Goal: Transaction & Acquisition: Purchase product/service

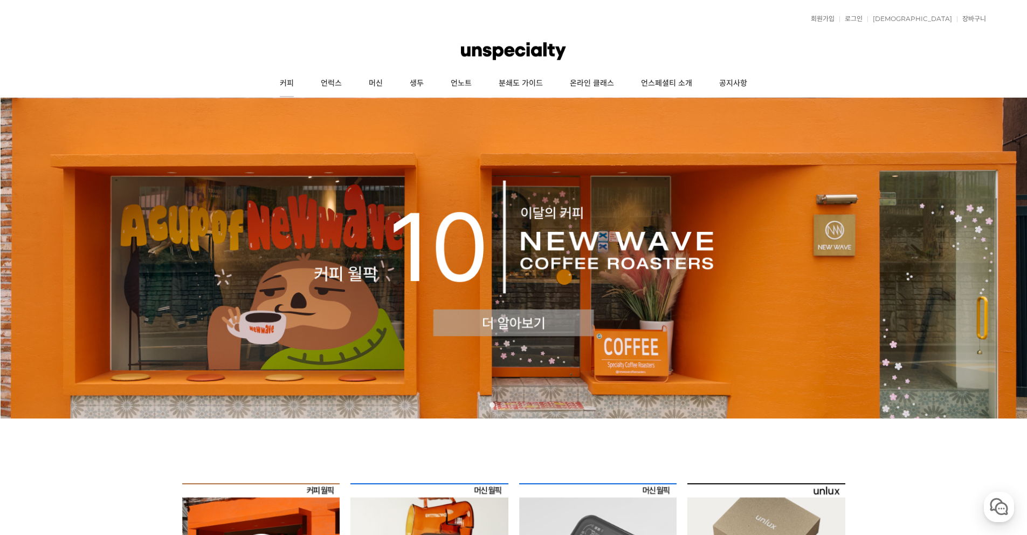
click at [281, 86] on link "커피" at bounding box center [286, 83] width 41 height 27
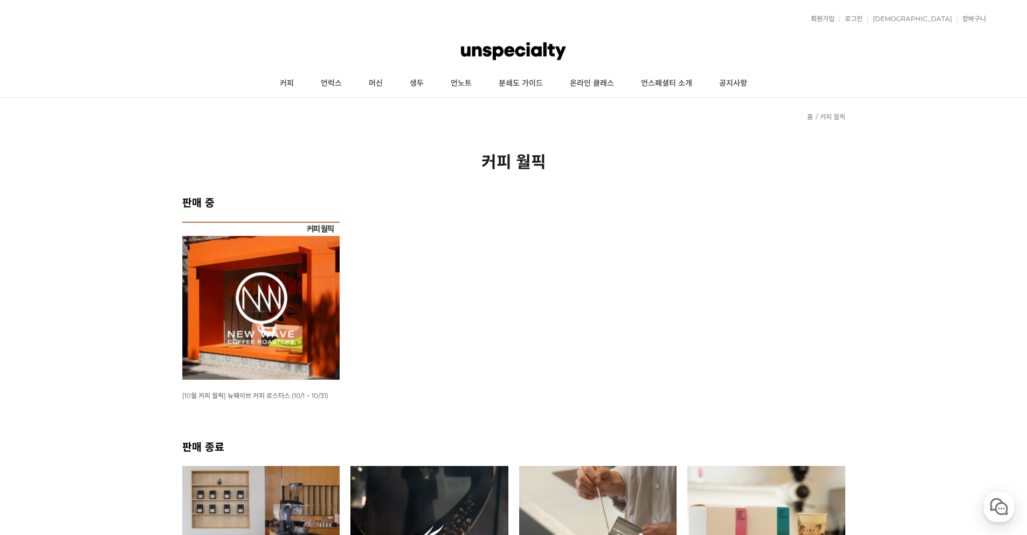
click at [277, 271] on img at bounding box center [261, 301] width 158 height 158
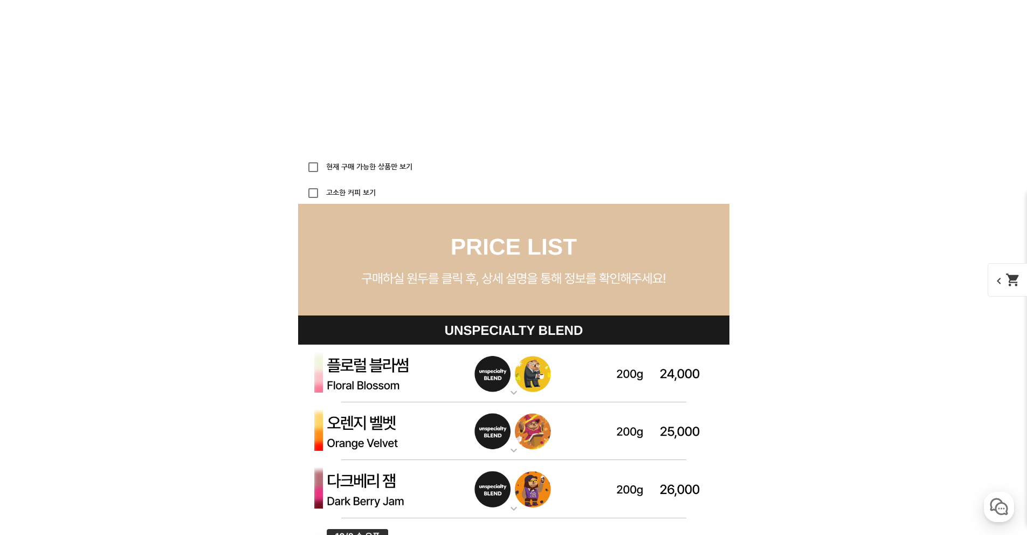
scroll to position [2824, 0]
click at [313, 160] on input "현재 구매 가능한 상품만 보기" at bounding box center [314, 167] width 22 height 22
checkbox input "true"
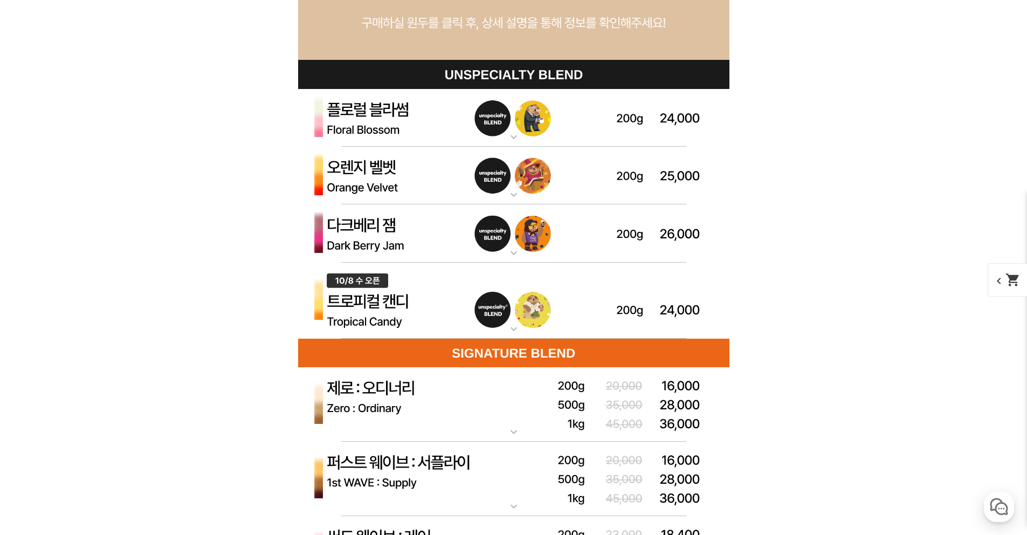
scroll to position [3555, 0]
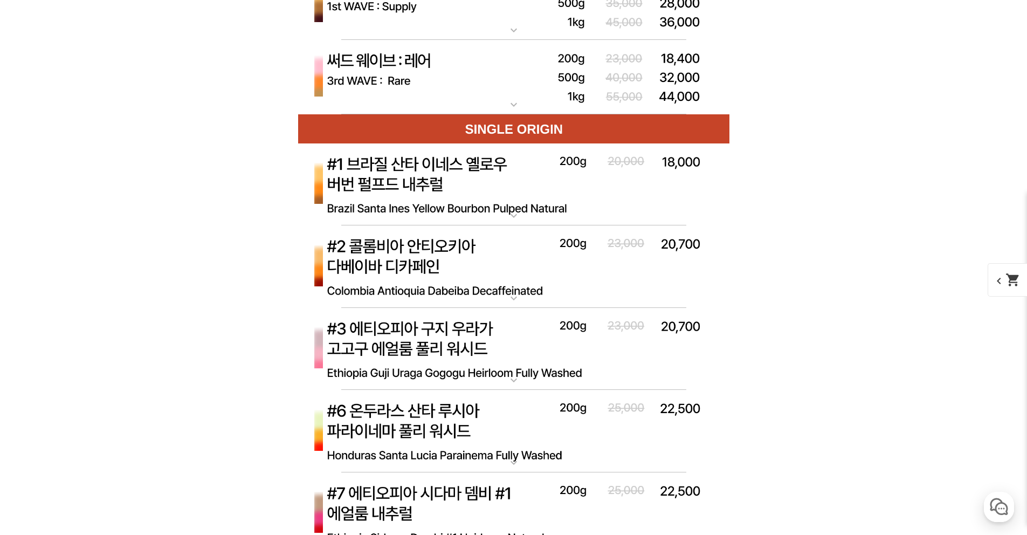
click at [575, 199] on img at bounding box center [513, 184] width 431 height 83
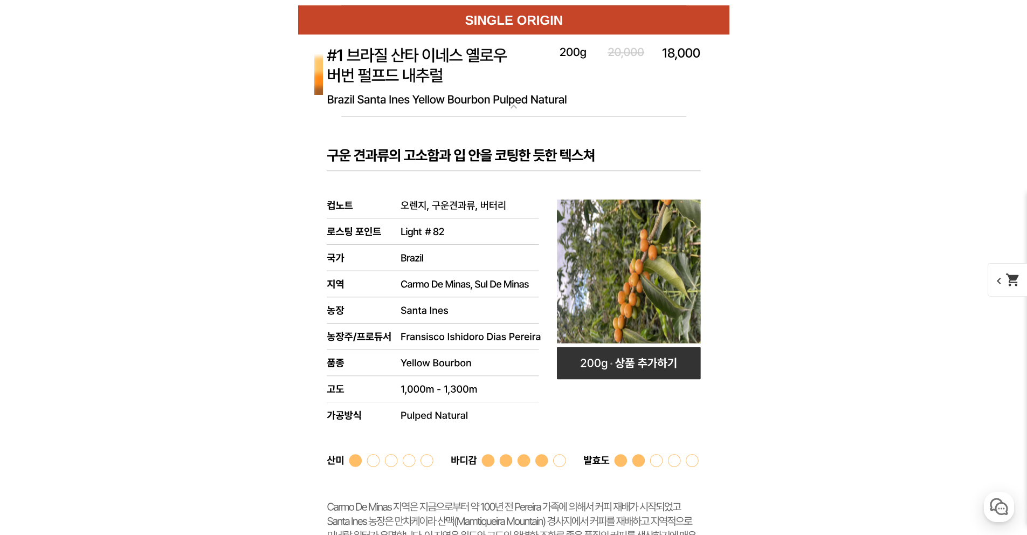
scroll to position [3623, 0]
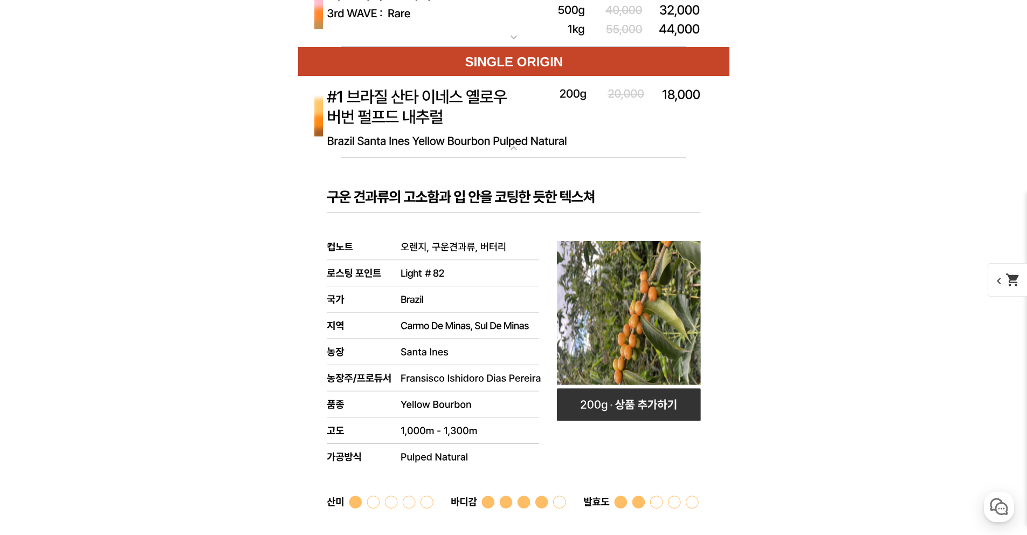
click at [515, 119] on img at bounding box center [513, 117] width 431 height 83
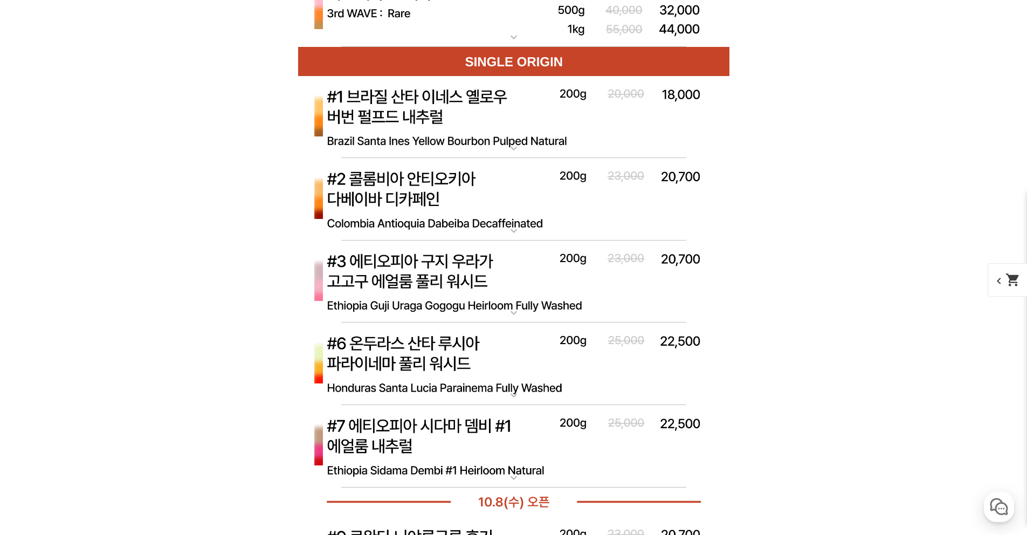
click at [508, 201] on img at bounding box center [513, 199] width 431 height 83
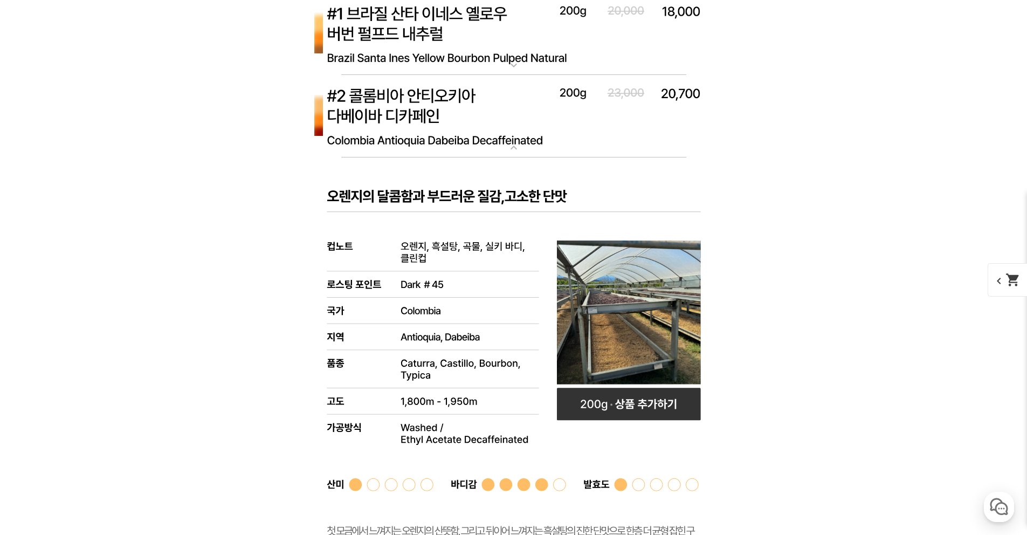
scroll to position [3698, 0]
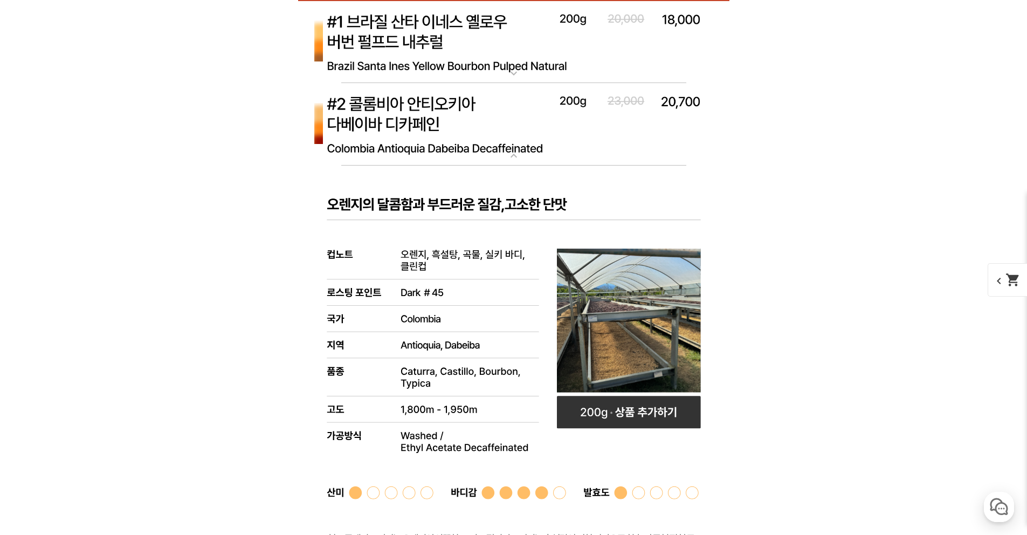
click at [502, 127] on img at bounding box center [513, 124] width 431 height 83
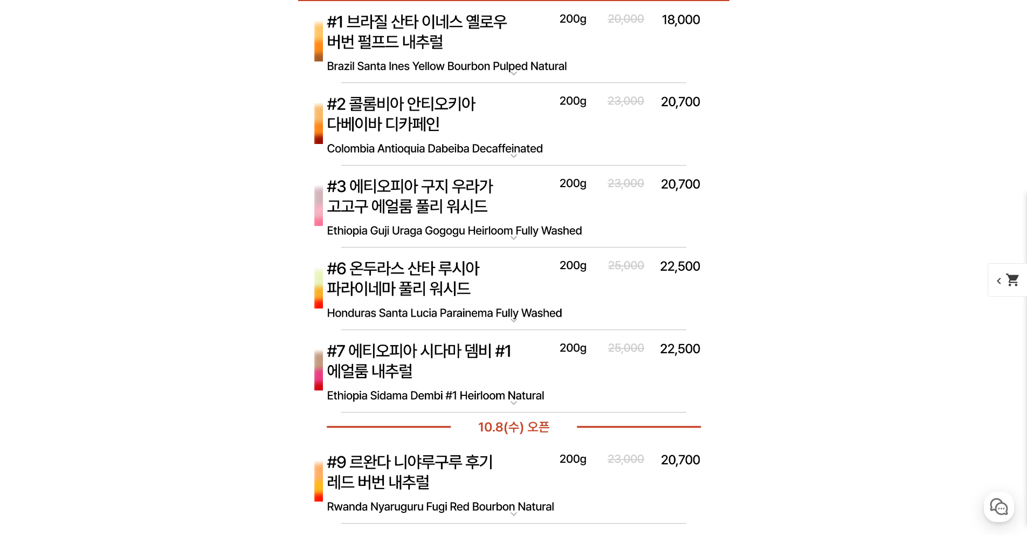
scroll to position [3715, 0]
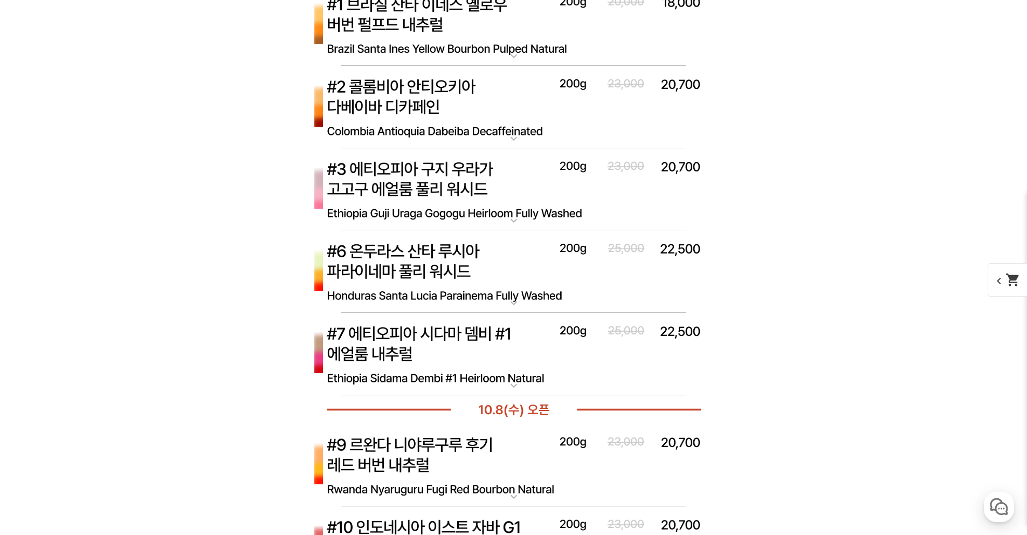
click at [478, 339] on img at bounding box center [513, 354] width 431 height 83
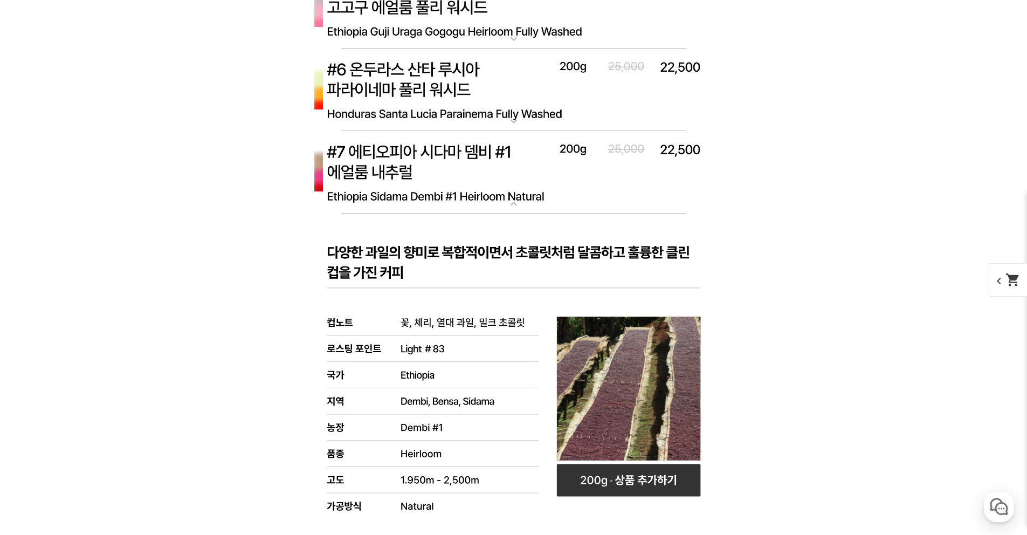
scroll to position [3836, 0]
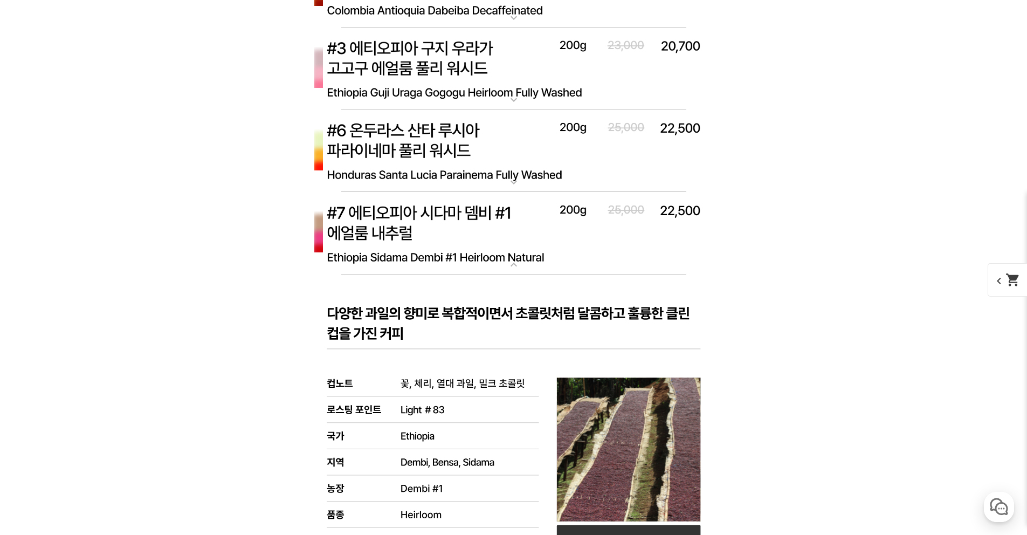
click at [486, 229] on img at bounding box center [513, 233] width 431 height 83
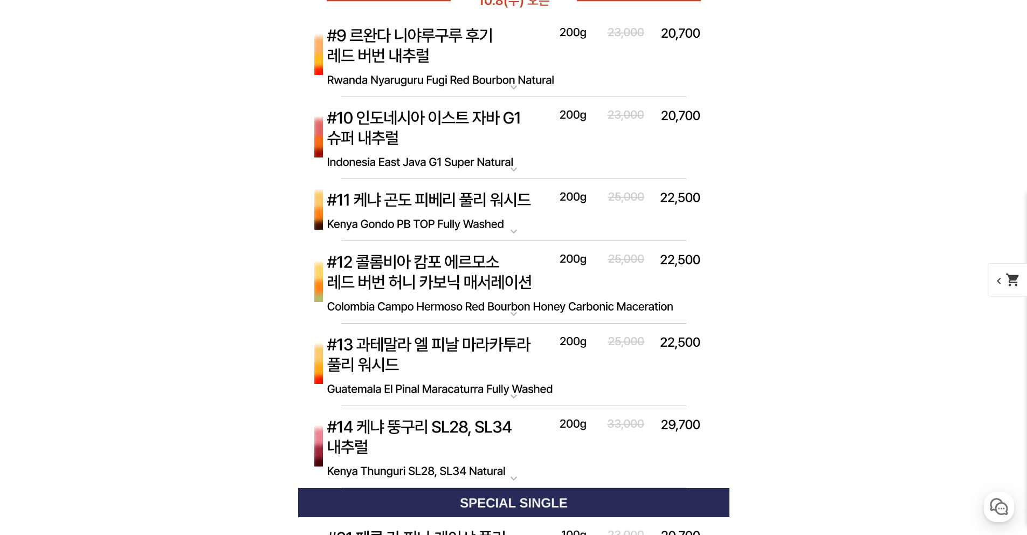
scroll to position [4126, 0]
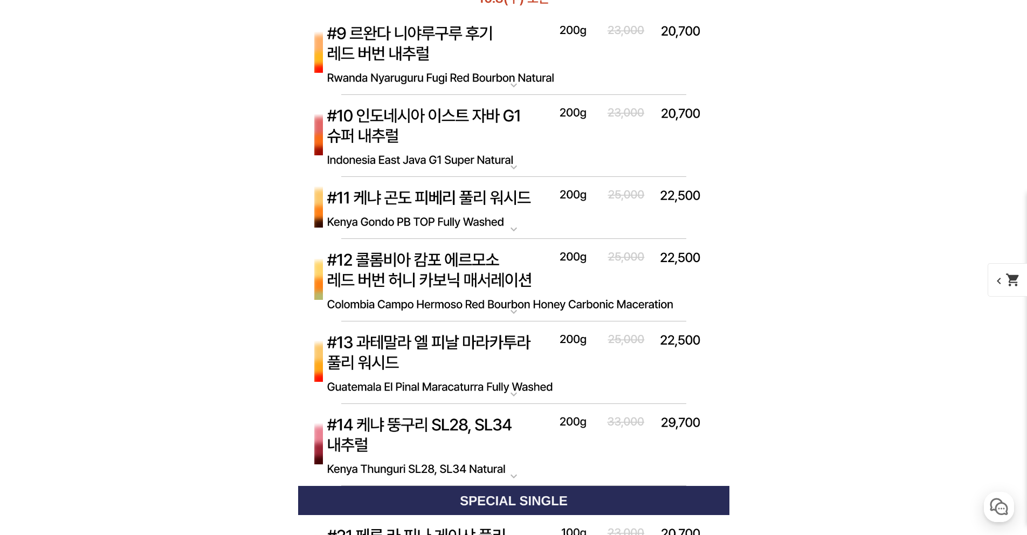
click at [508, 359] on img at bounding box center [513, 362] width 431 height 83
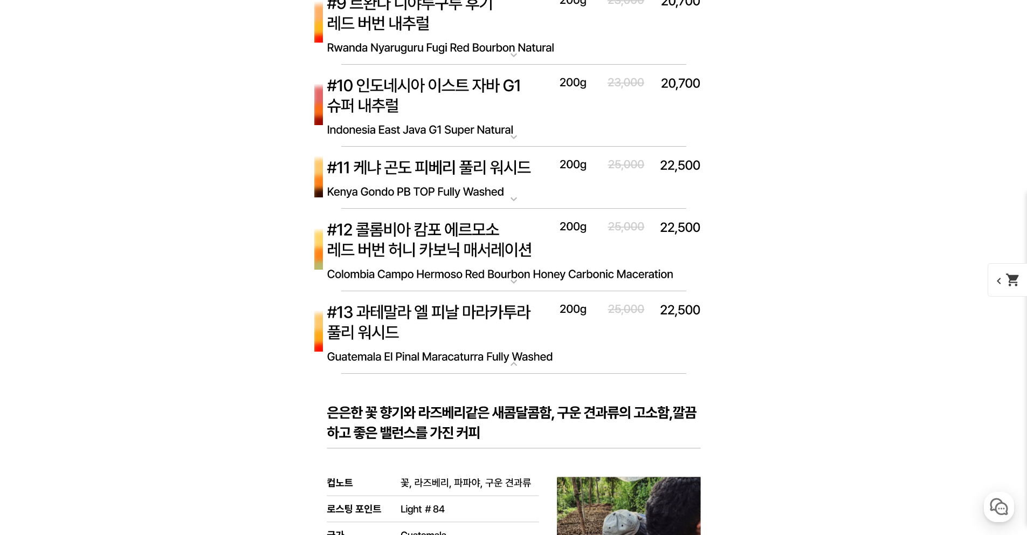
scroll to position [4158, 0]
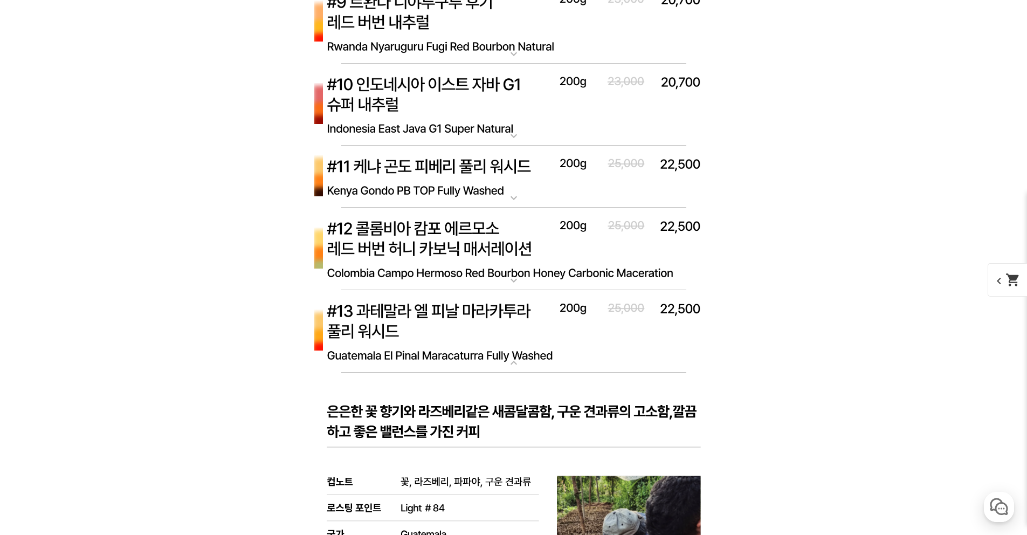
click at [494, 312] on img at bounding box center [513, 331] width 431 height 83
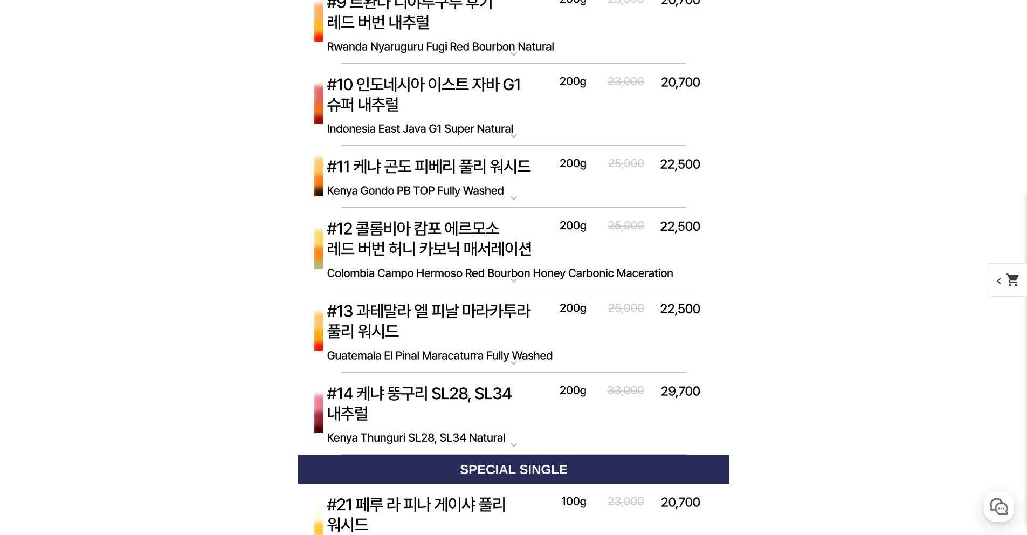
click at [479, 395] on img at bounding box center [513, 414] width 431 height 83
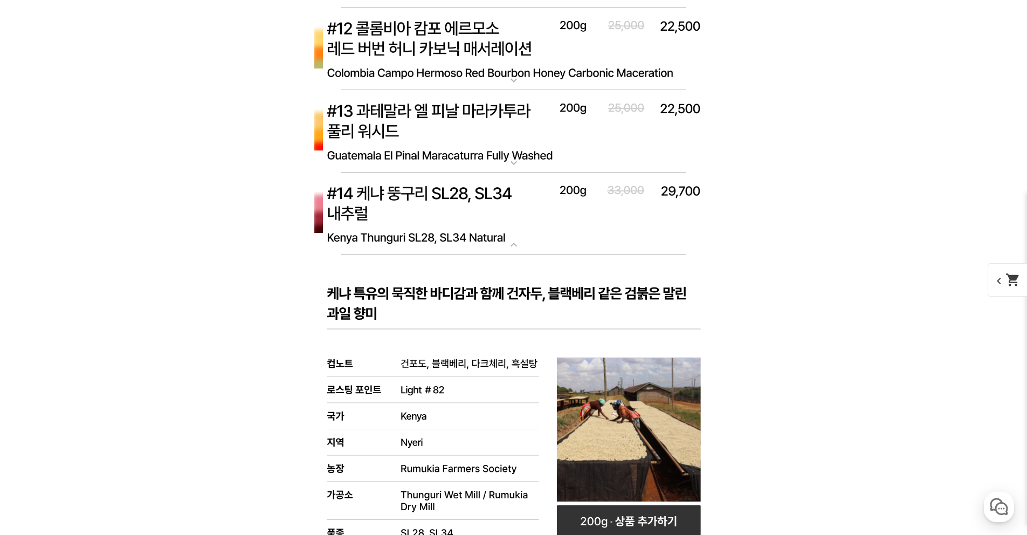
scroll to position [4307, 0]
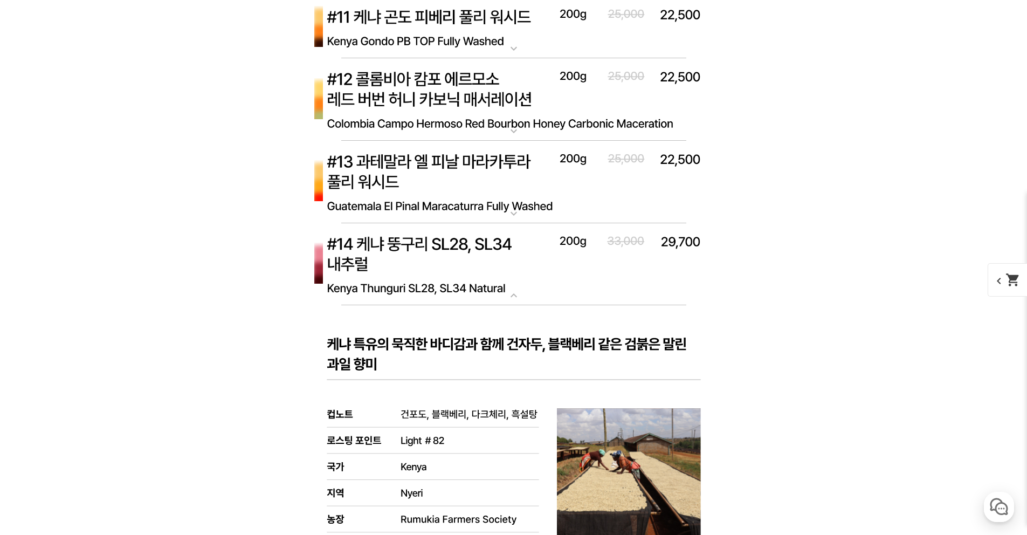
click at [510, 270] on img at bounding box center [513, 264] width 431 height 83
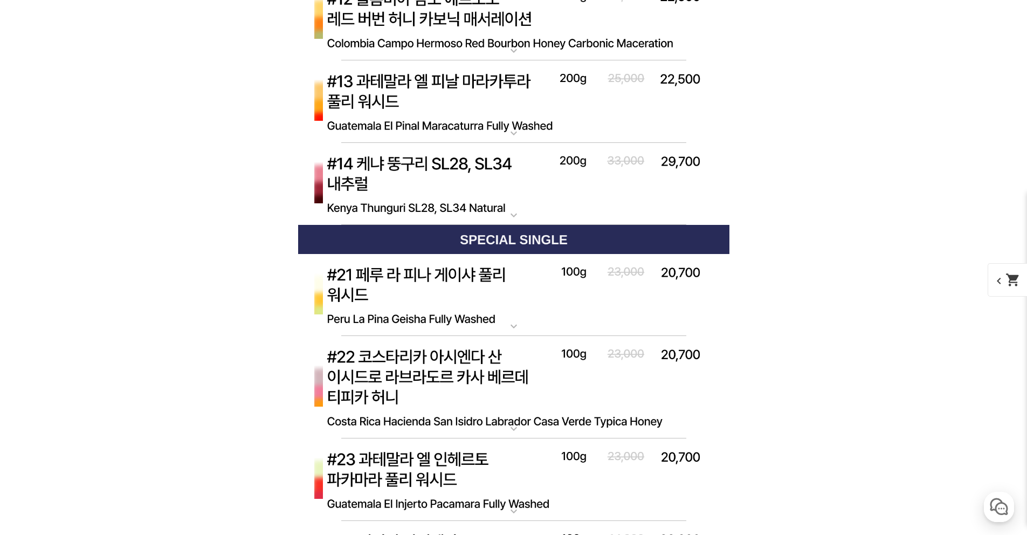
scroll to position [4404, 0]
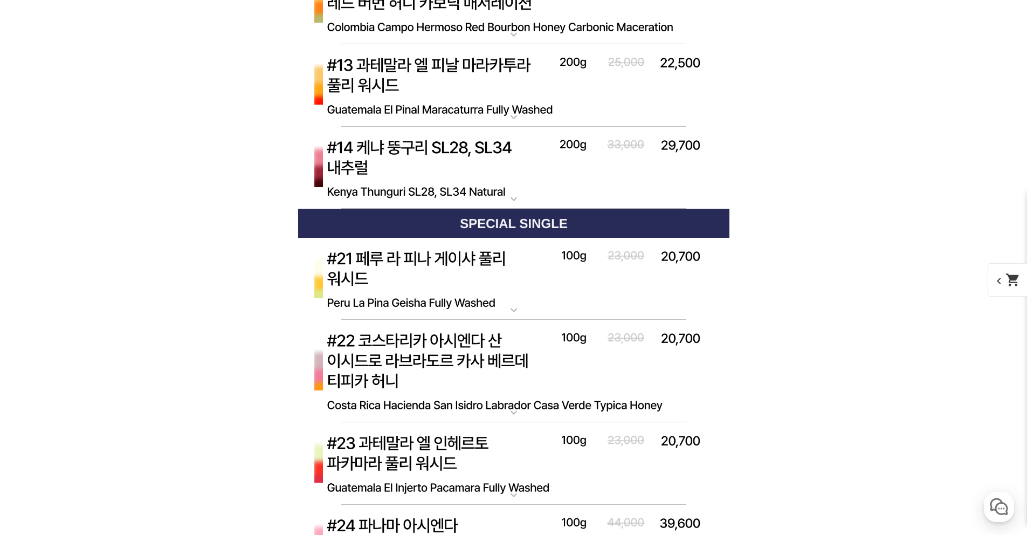
click at [459, 271] on img at bounding box center [513, 279] width 431 height 83
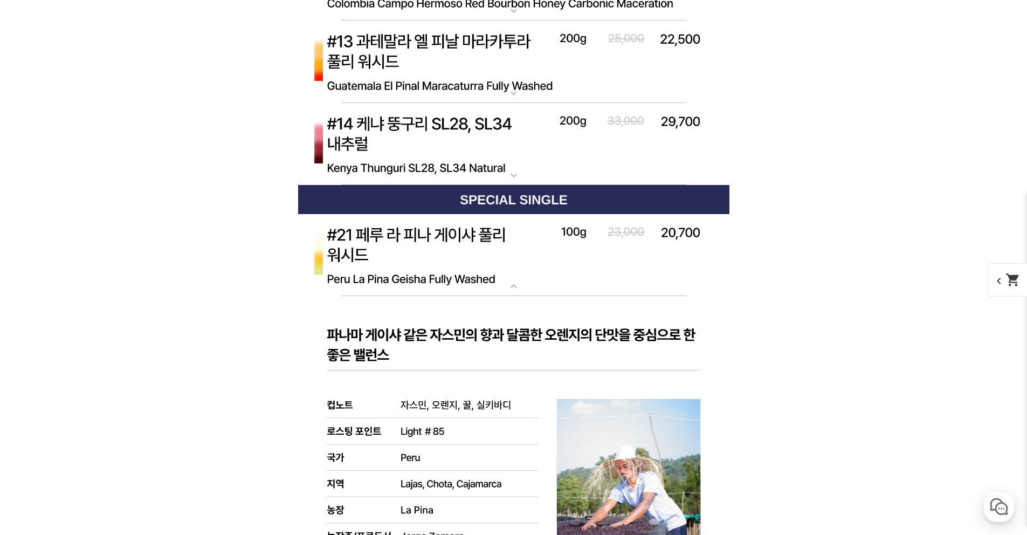
scroll to position [4428, 0]
click at [460, 252] on img at bounding box center [513, 255] width 431 height 83
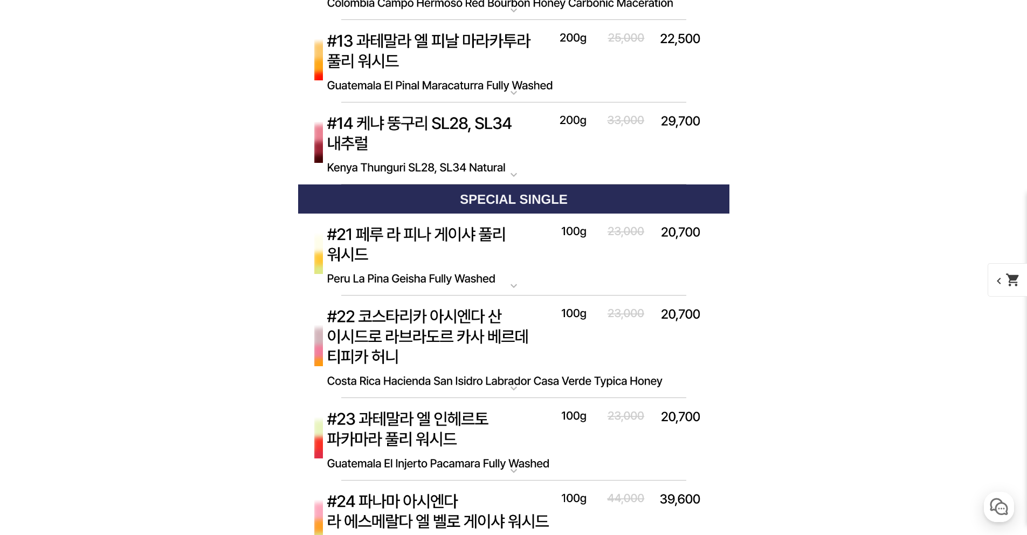
click at [484, 326] on img at bounding box center [513, 347] width 431 height 103
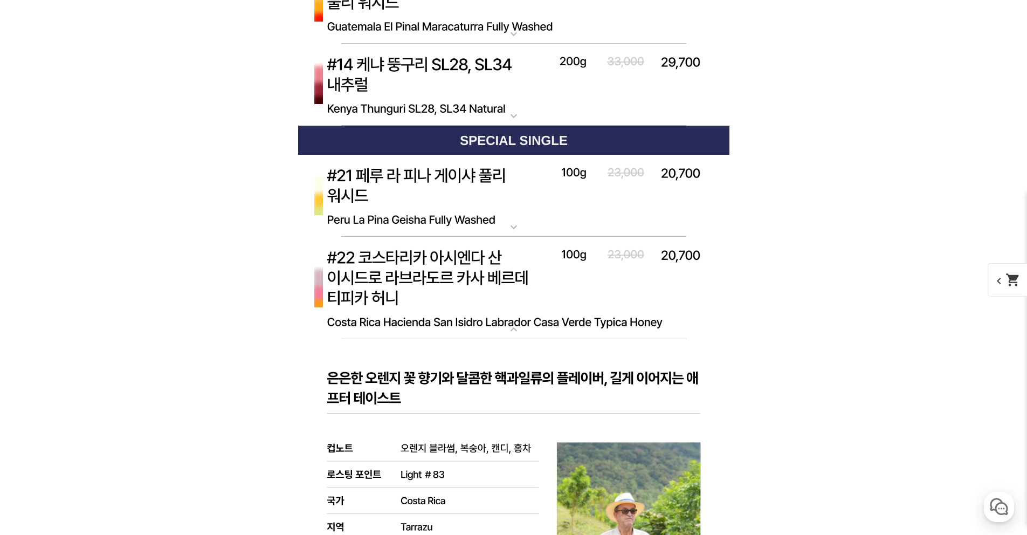
scroll to position [4493, 0]
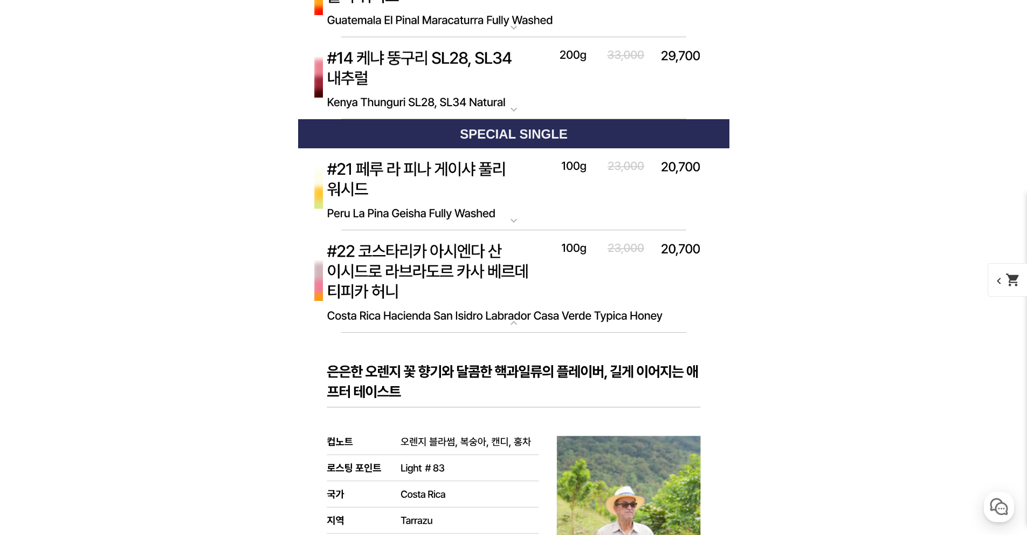
click at [476, 254] on img at bounding box center [513, 281] width 431 height 103
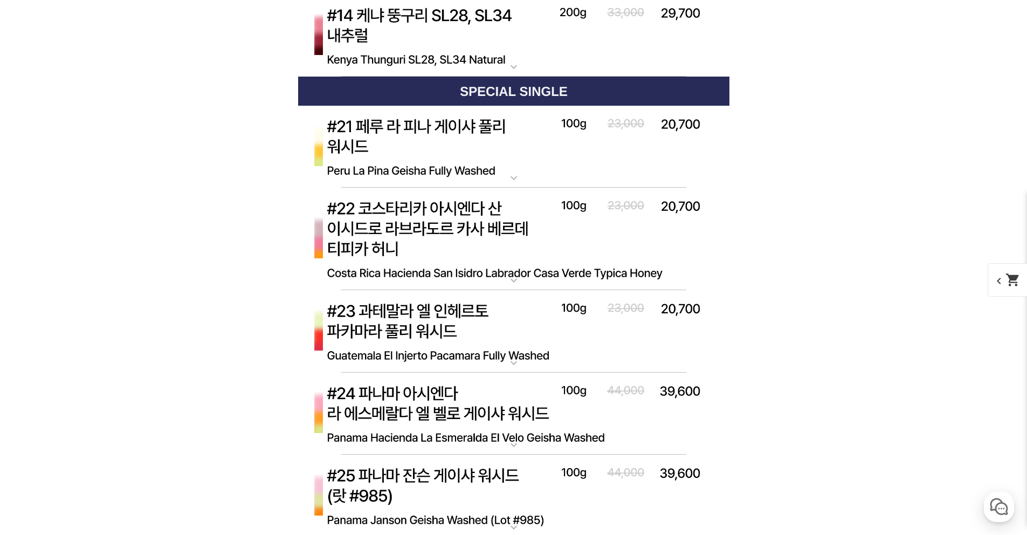
click at [469, 319] on img at bounding box center [513, 331] width 431 height 83
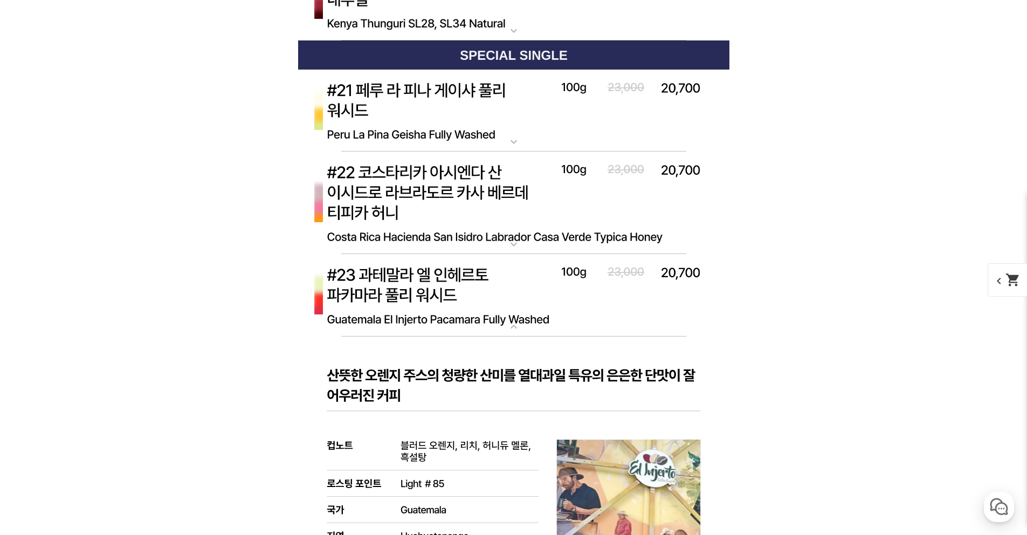
scroll to position [4599, 0]
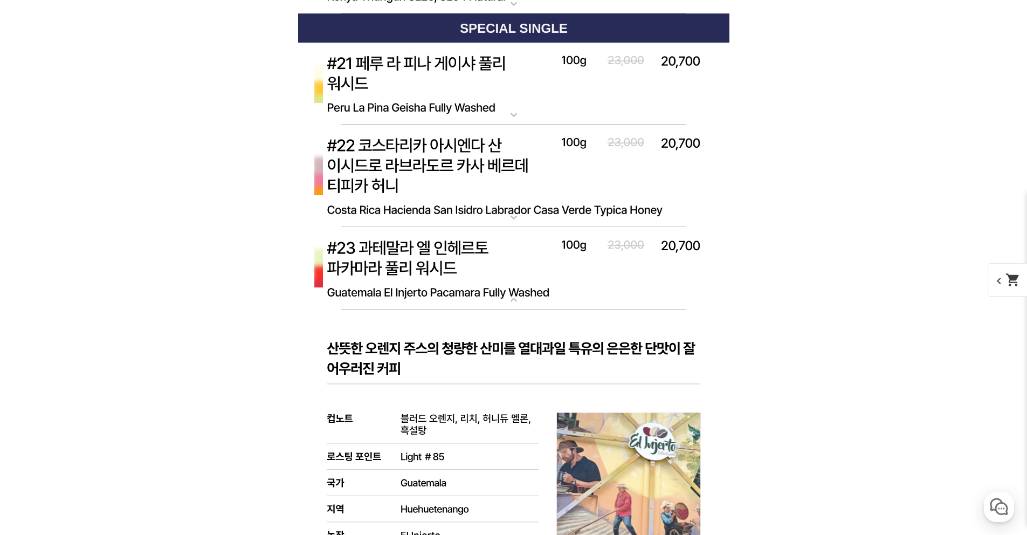
click at [493, 253] on img at bounding box center [513, 268] width 431 height 83
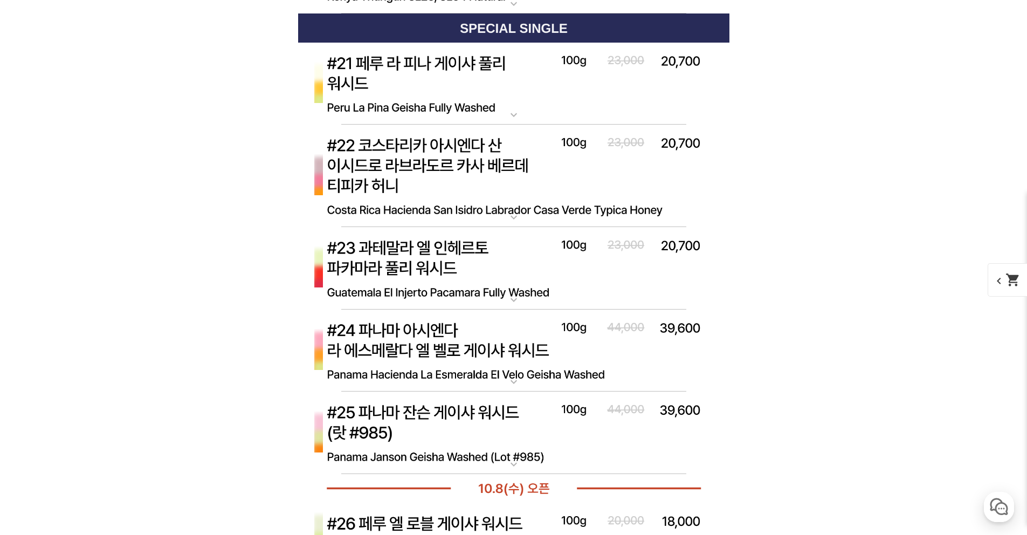
click at [491, 255] on img at bounding box center [513, 268] width 431 height 83
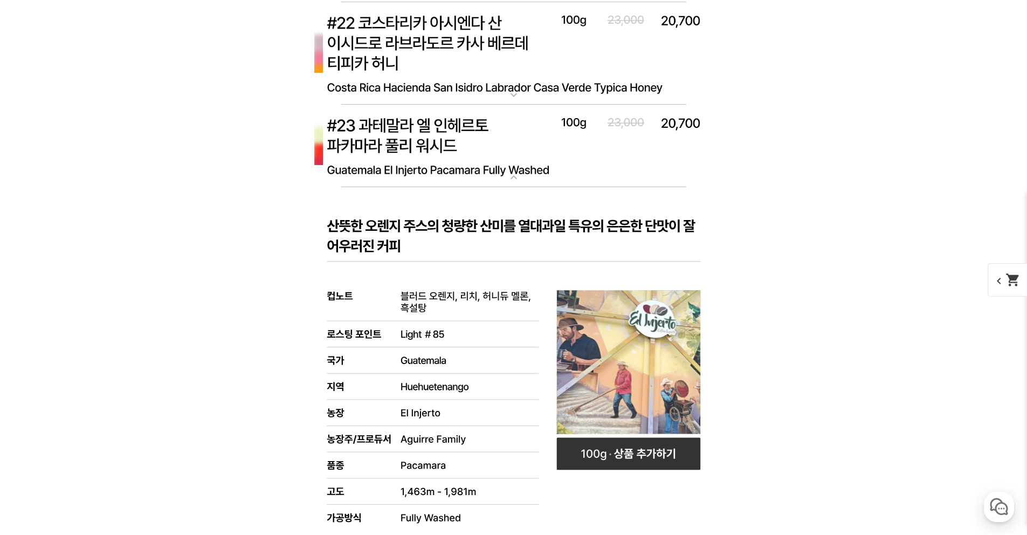
scroll to position [4715, 0]
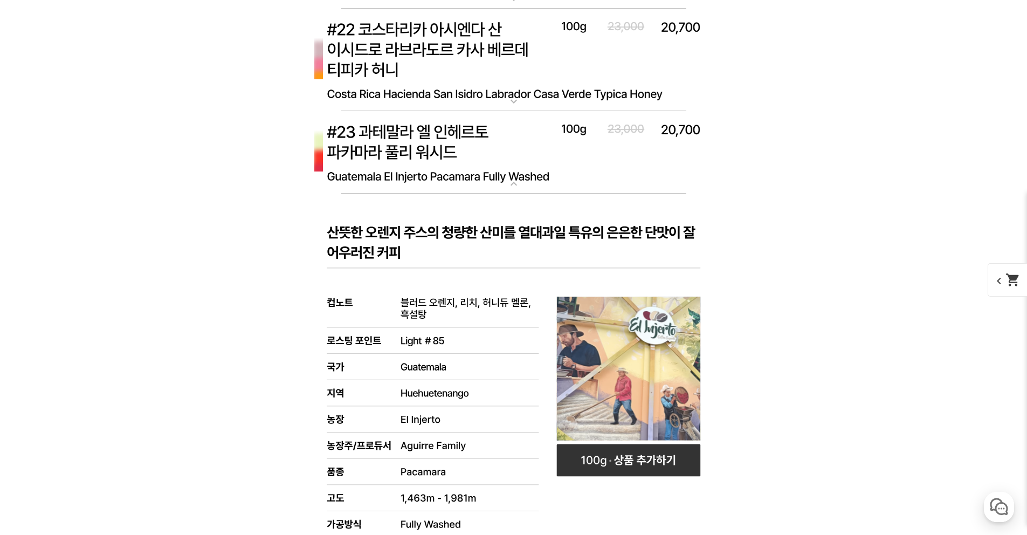
click at [488, 145] on img at bounding box center [513, 152] width 431 height 83
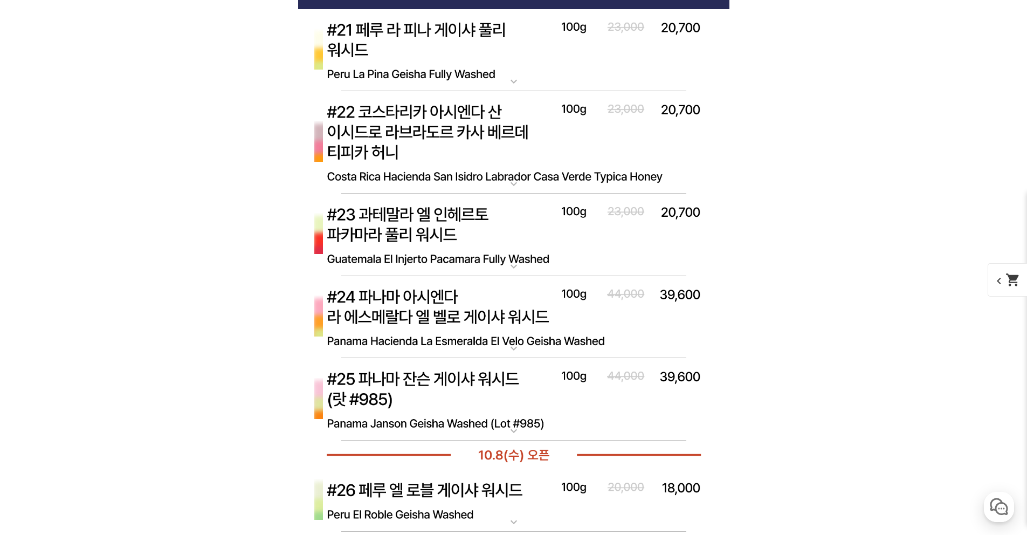
scroll to position [4587, 0]
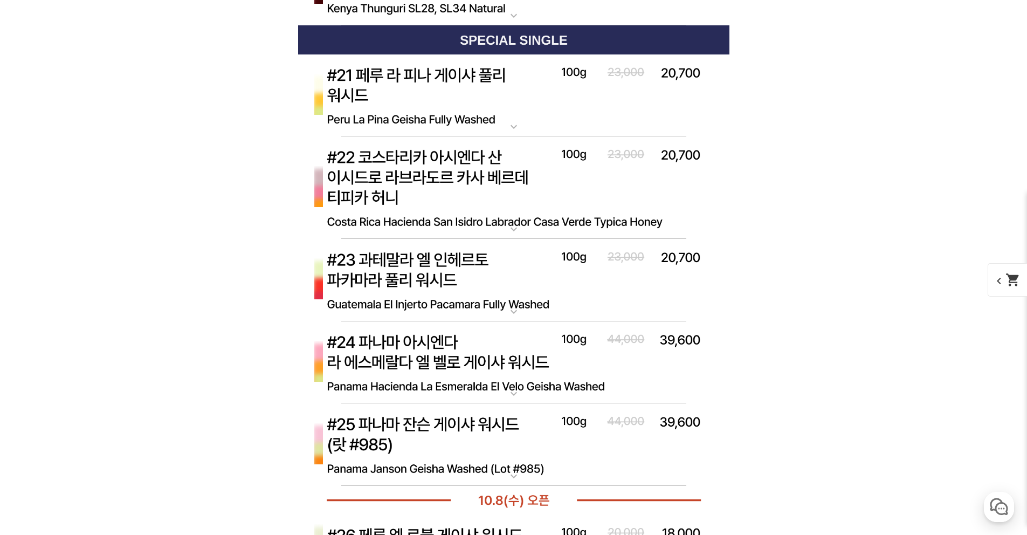
click at [534, 286] on img at bounding box center [513, 280] width 431 height 83
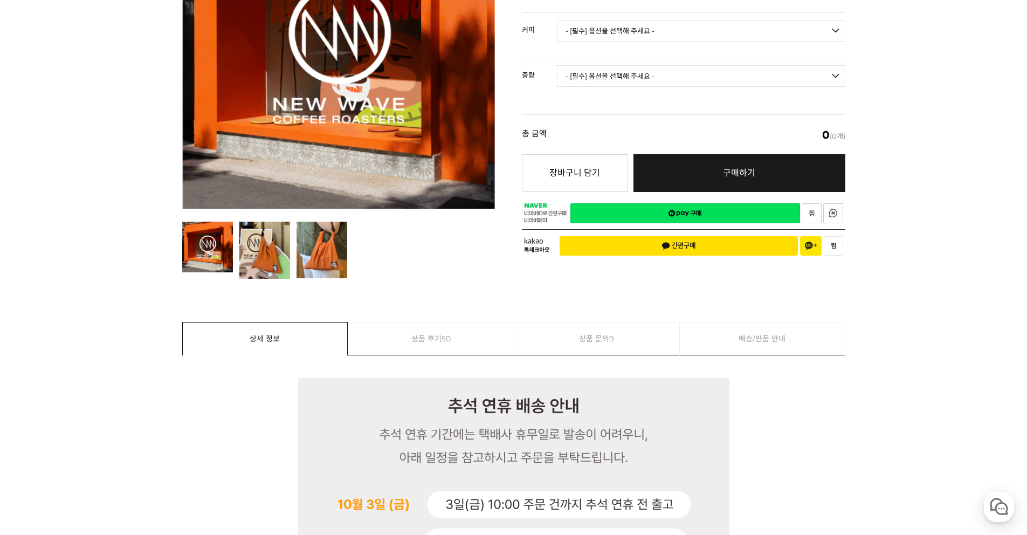
scroll to position [0, 0]
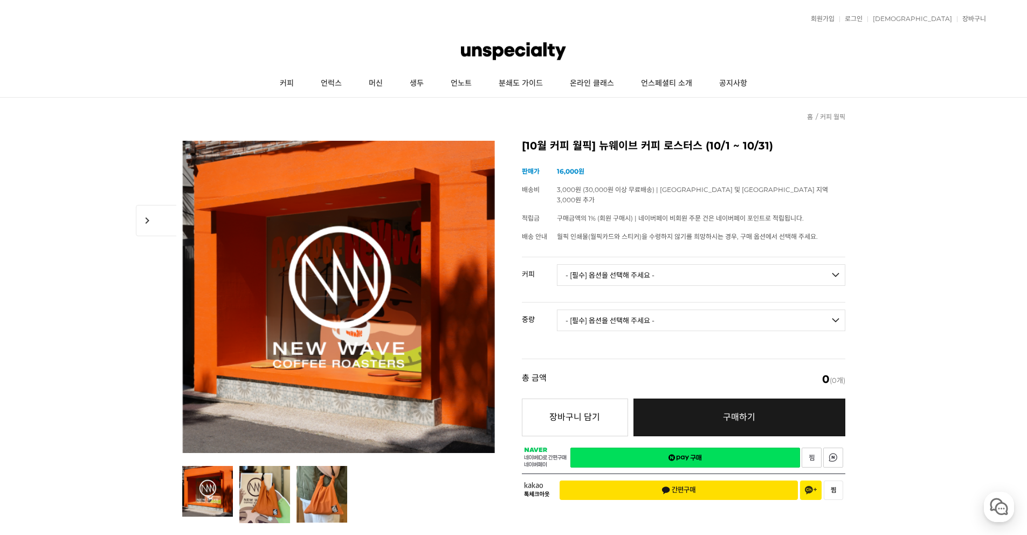
click at [697, 264] on select "- [필수] 옵션을 선택해 주세요 - ------------------- 언스페셜티 분쇄도 가이드 종이 받기 (주문 1건당 최대 1개 제공) …" at bounding box center [701, 275] width 289 height 22
select select "#23 과테말라 엘 인헤르토 파카마라 풀리 워시드"
click at [557, 264] on select "- [필수] 옵션을 선택해 주세요 - ------------------- 언스페셜티 분쇄도 가이드 종이 받기 (주문 1건당 최대 1개 제공) …" at bounding box center [701, 275] width 289 height 22
click at [820, 310] on select "- [필수] 옵션을 선택해 주세요 - ------------------- 100g" at bounding box center [701, 321] width 289 height 22
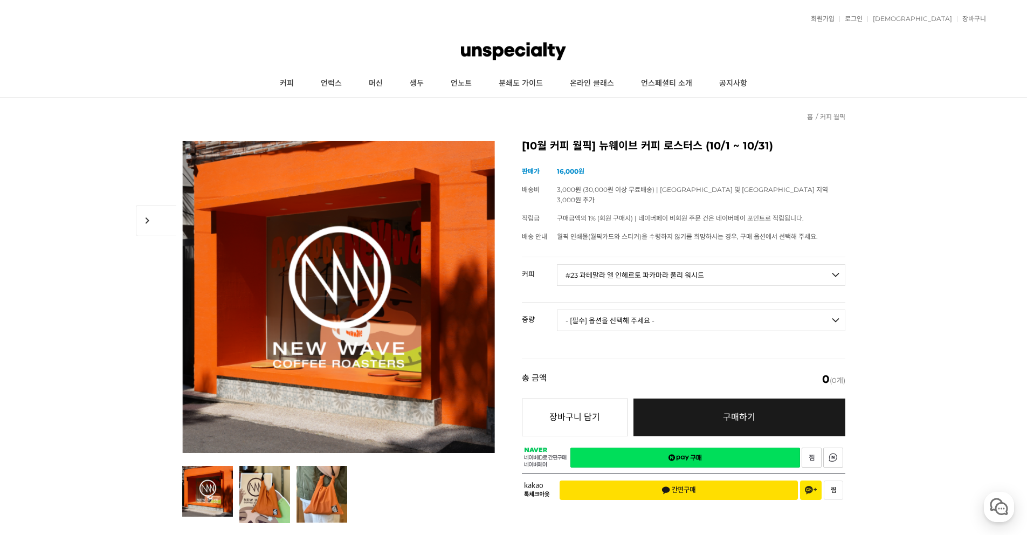
select select "100g"
click at [557, 310] on select "- [필수] 옵션을 선택해 주세요 - ------------------- 100g" at bounding box center [701, 321] width 289 height 22
select select "*"
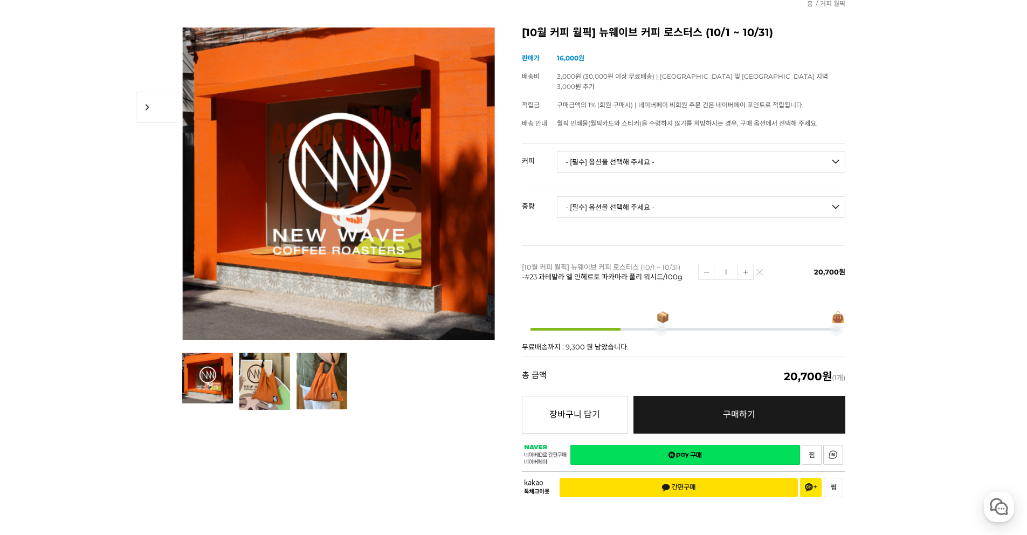
scroll to position [128, 0]
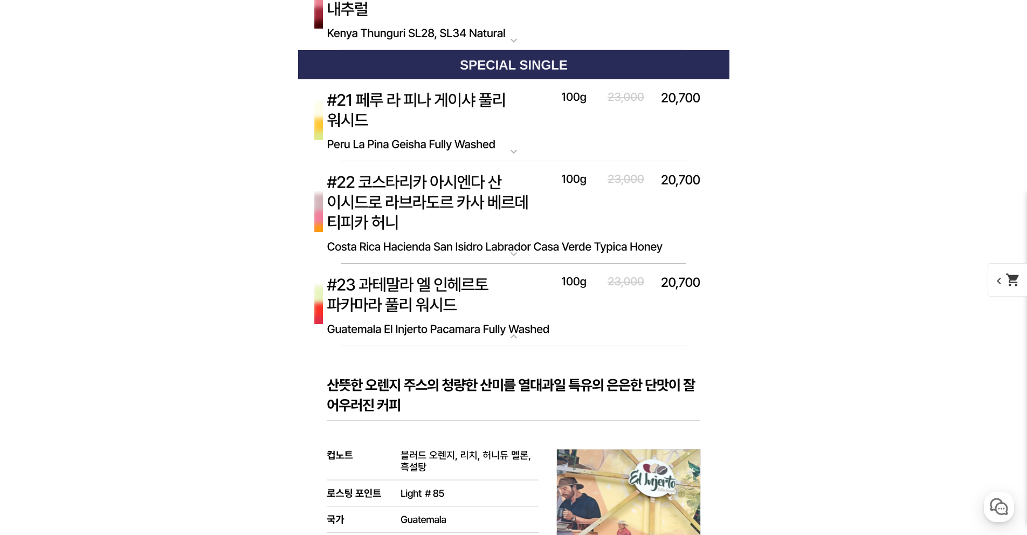
scroll to position [4567, 0]
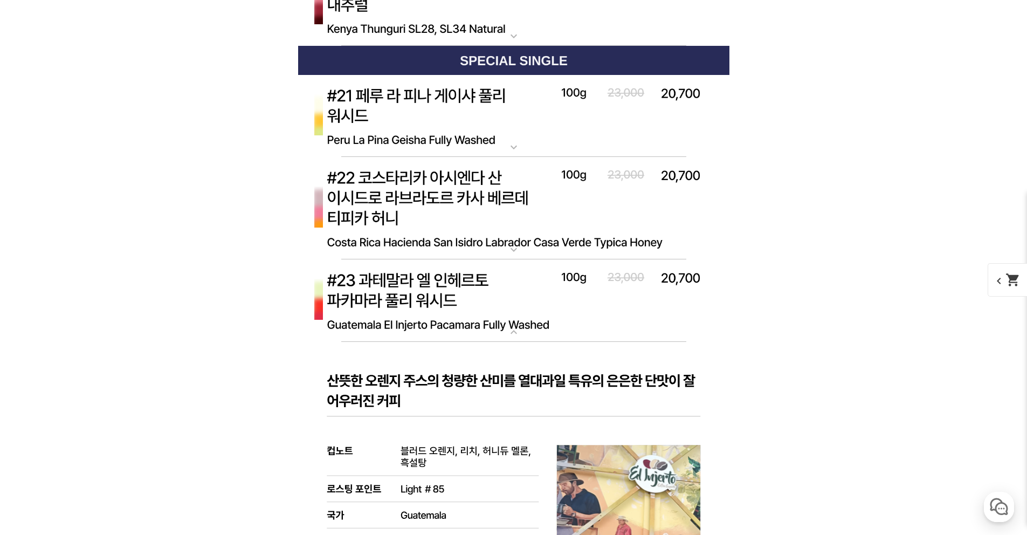
click at [505, 271] on img at bounding box center [513, 300] width 431 height 83
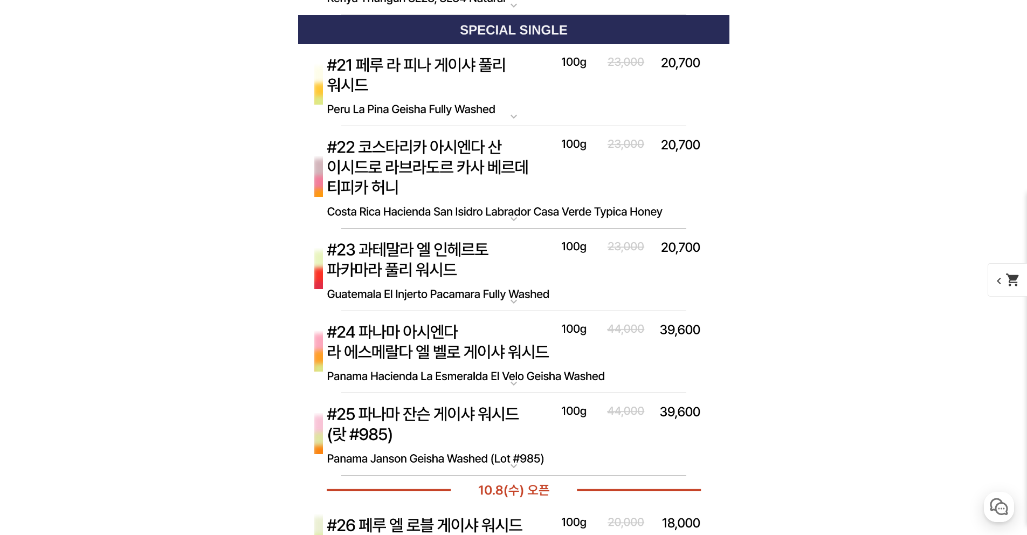
scroll to position [4613, 0]
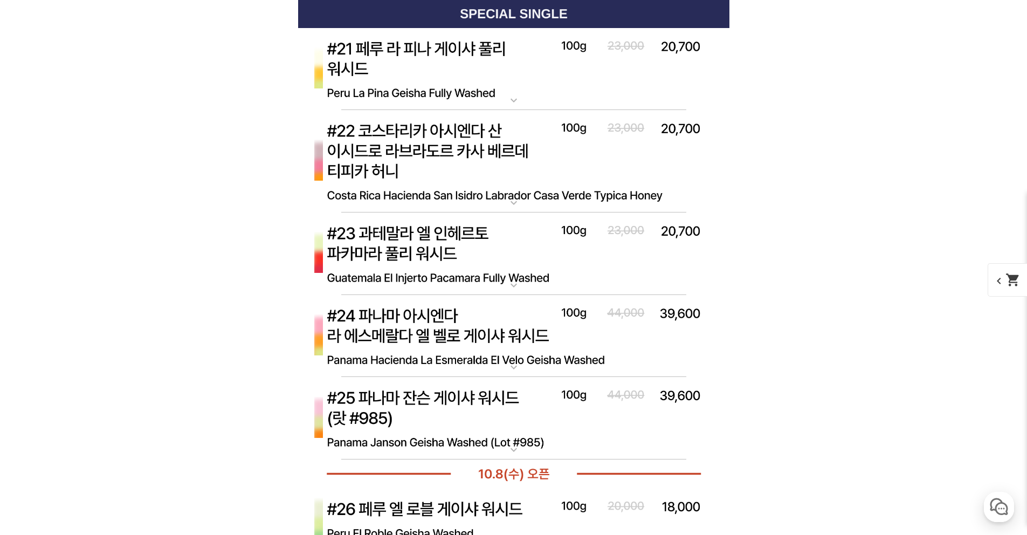
click at [530, 331] on img at bounding box center [513, 336] width 431 height 83
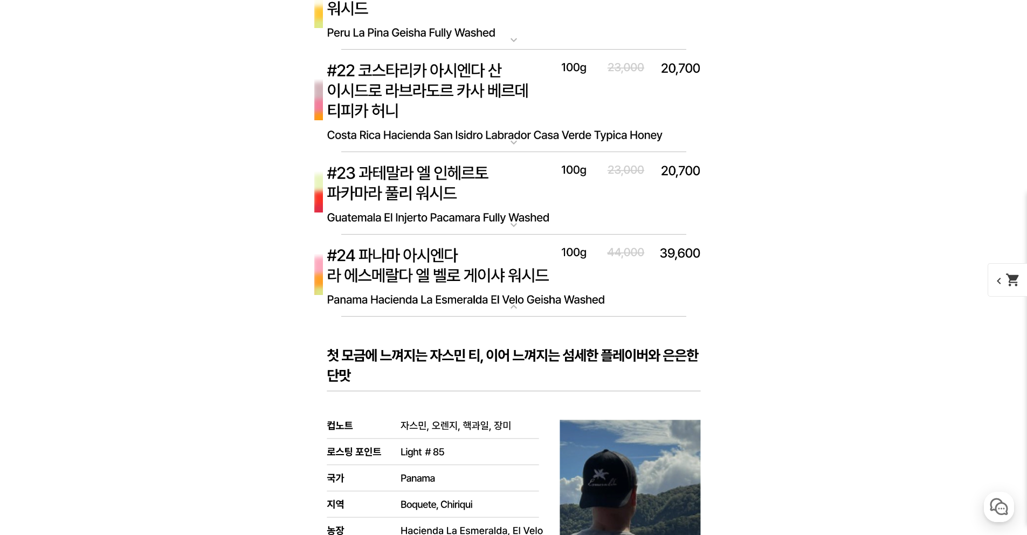
scroll to position [4674, 0]
click at [527, 263] on img at bounding box center [513, 275] width 431 height 83
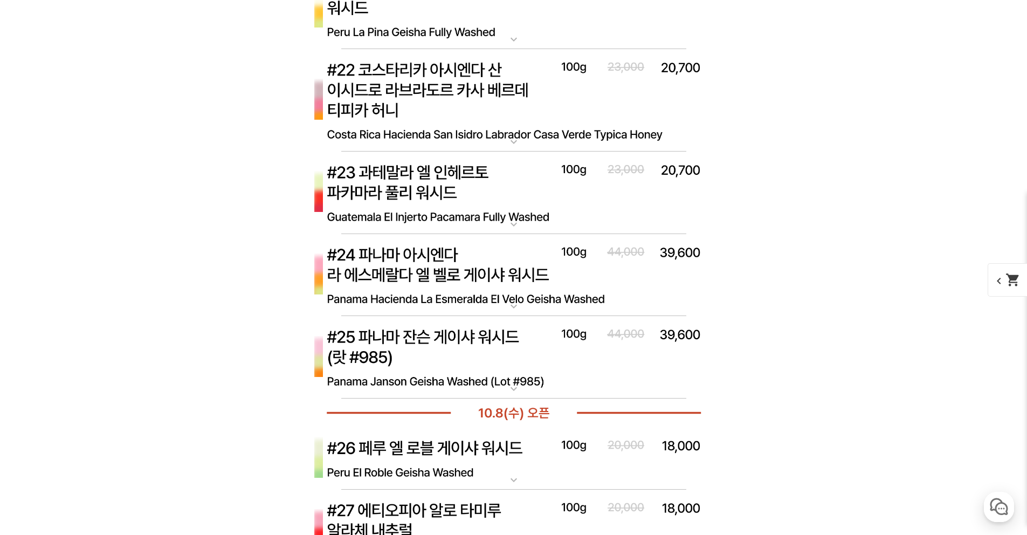
click at [532, 361] on img at bounding box center [513, 357] width 431 height 83
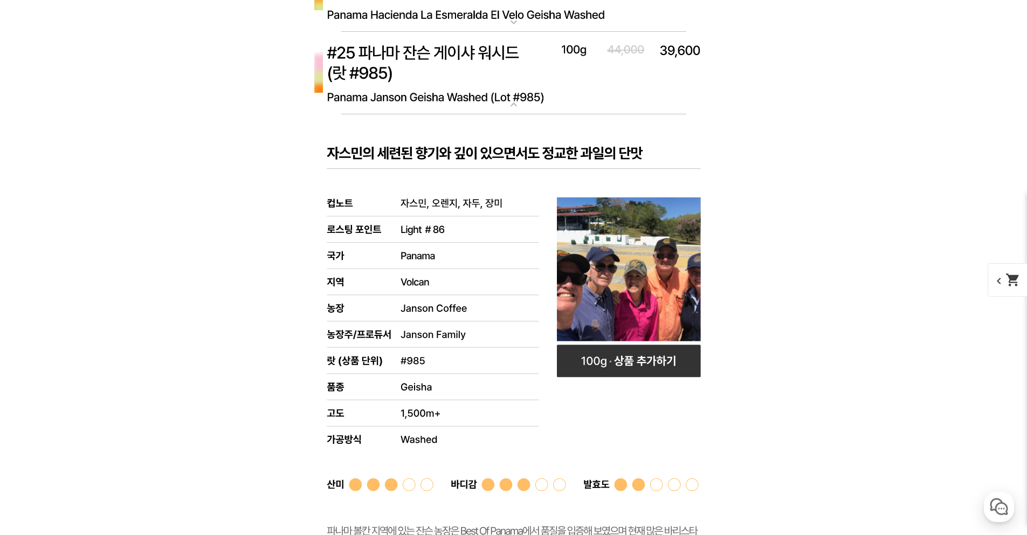
scroll to position [4713, 0]
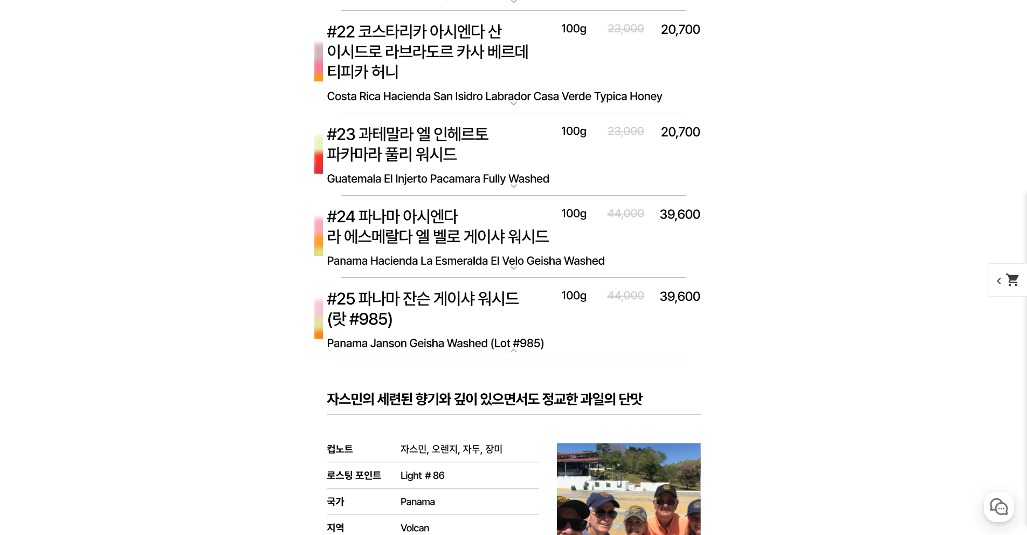
click at [502, 321] on img at bounding box center [513, 319] width 431 height 83
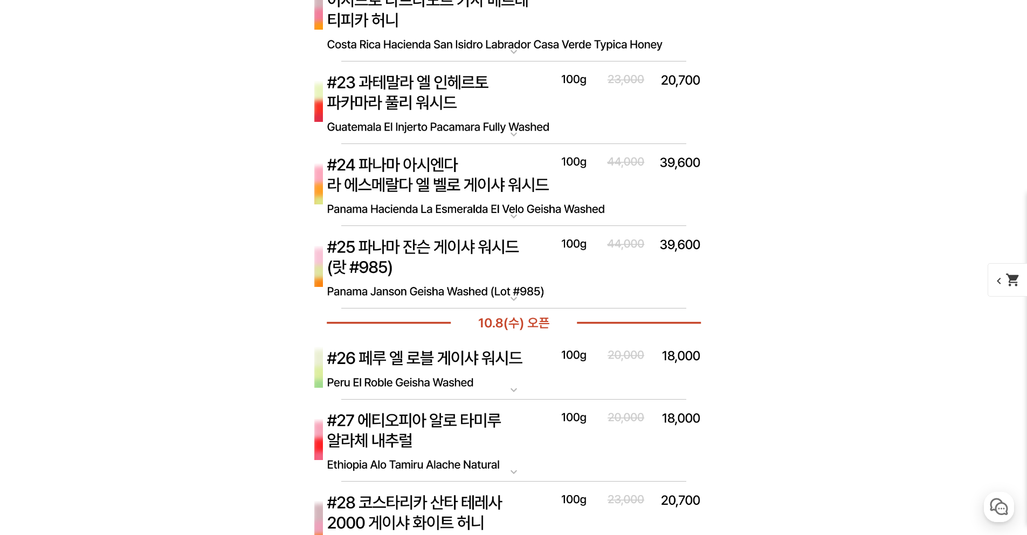
scroll to position [4888, 0]
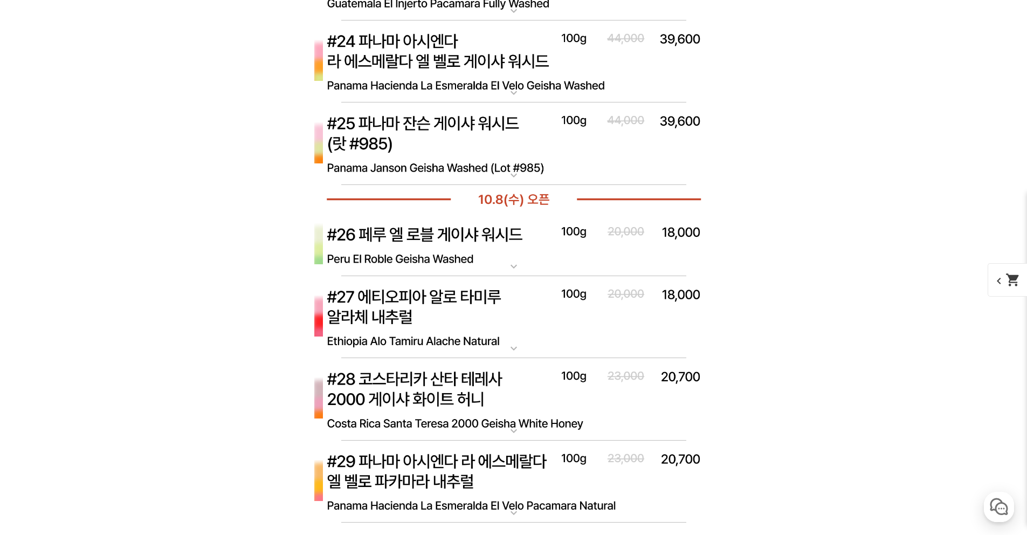
click at [502, 235] on img at bounding box center [513, 245] width 431 height 63
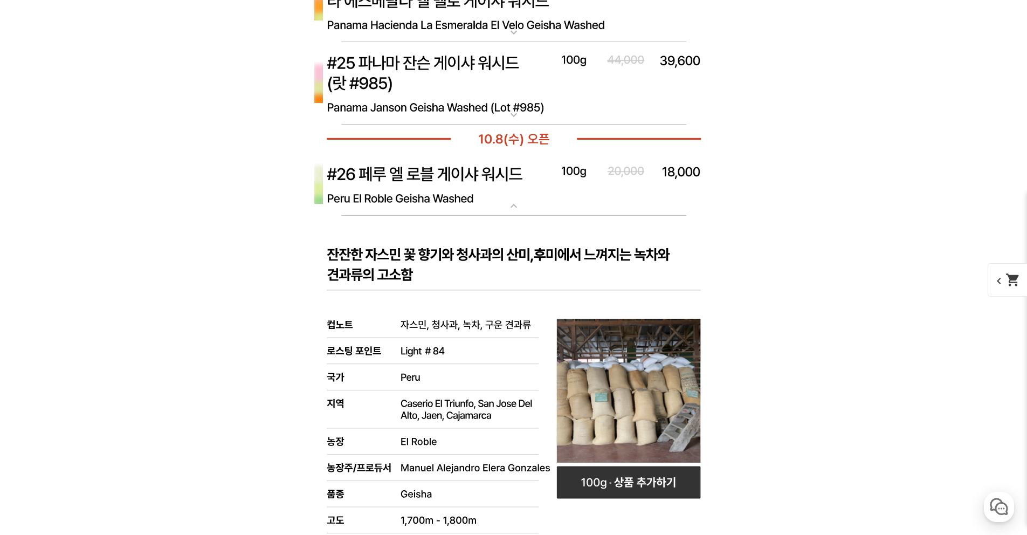
scroll to position [4994, 0]
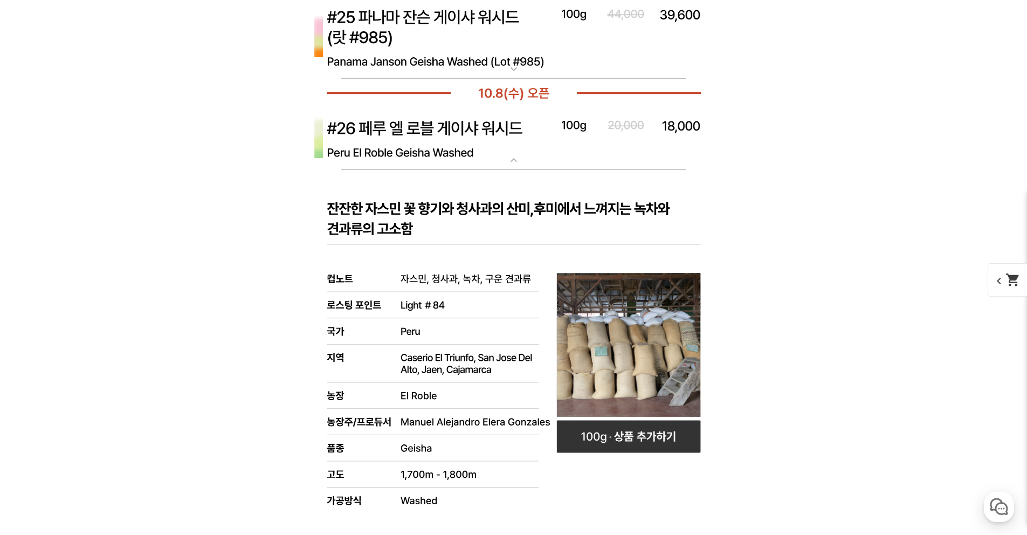
click at [499, 132] on img at bounding box center [513, 138] width 431 height 63
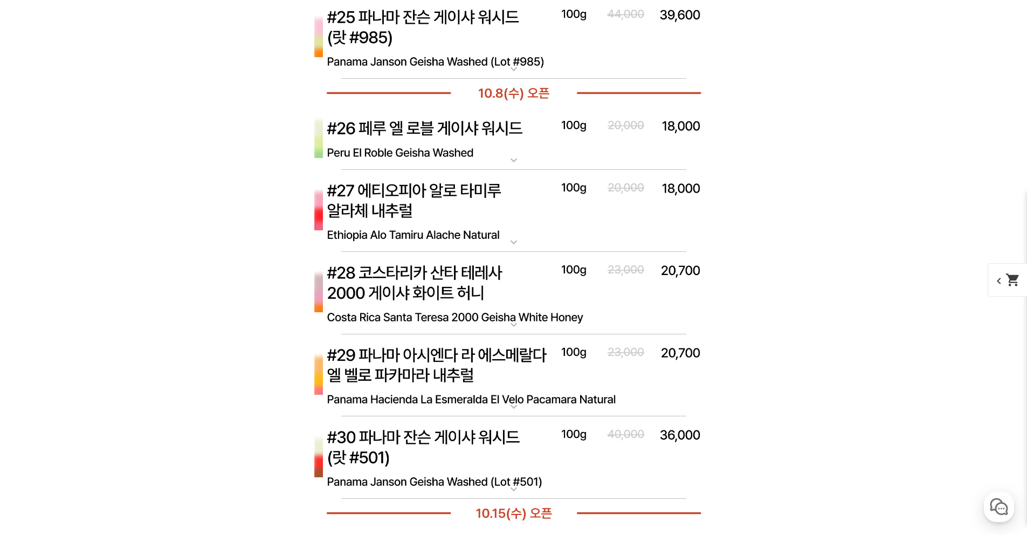
click at [499, 209] on img at bounding box center [513, 211] width 431 height 83
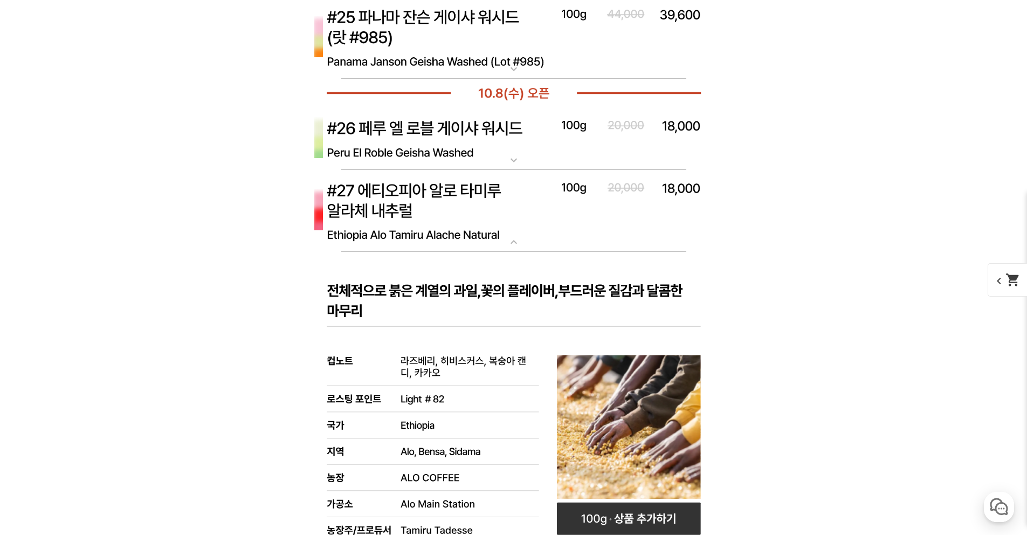
click at [499, 209] on img at bounding box center [513, 211] width 431 height 83
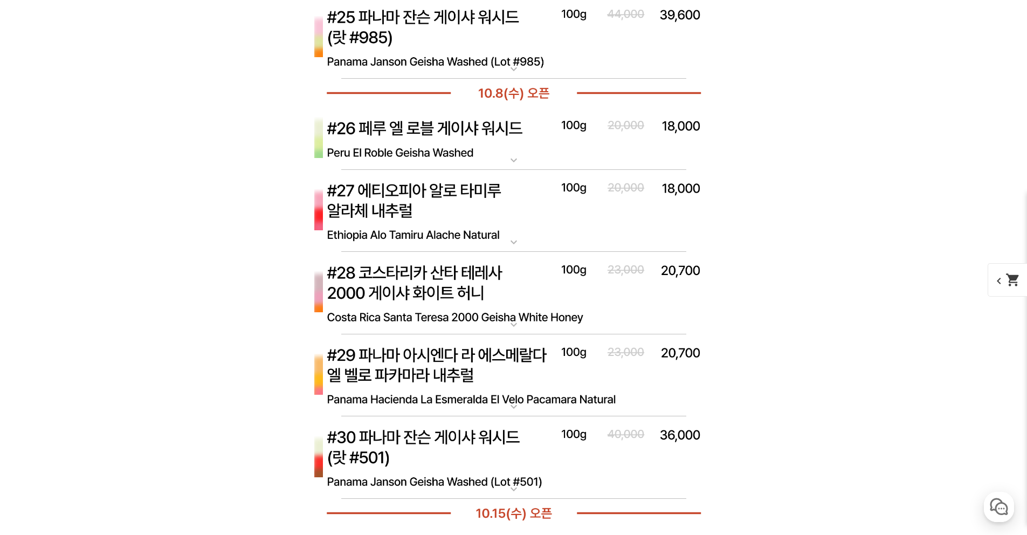
click at [517, 439] on img at bounding box center [513, 457] width 431 height 83
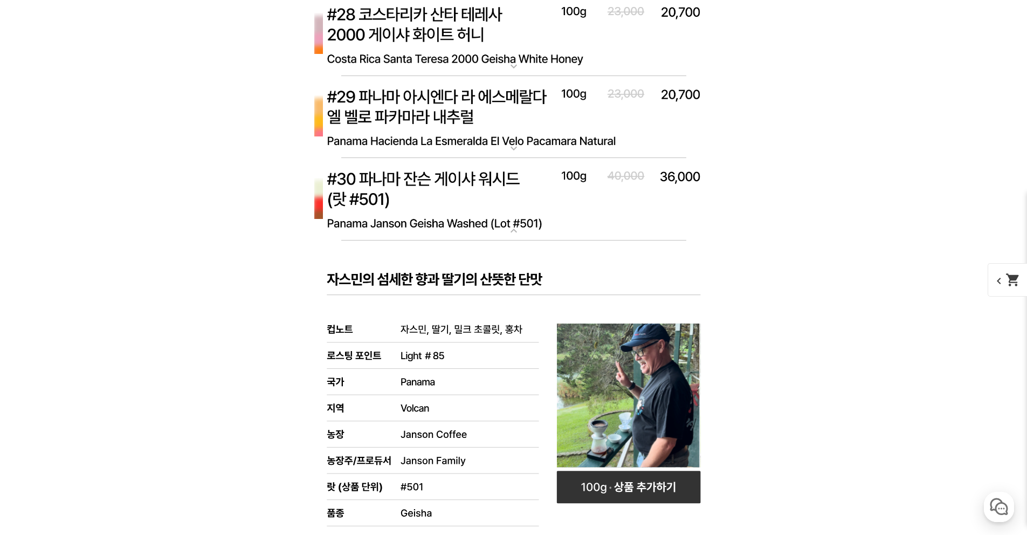
scroll to position [5352, 0]
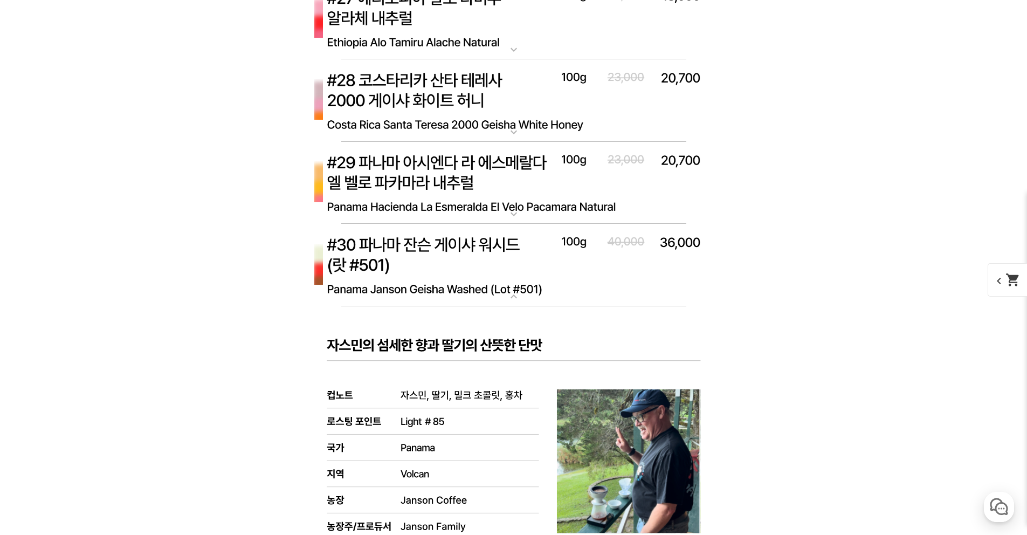
click at [535, 258] on img at bounding box center [513, 265] width 431 height 83
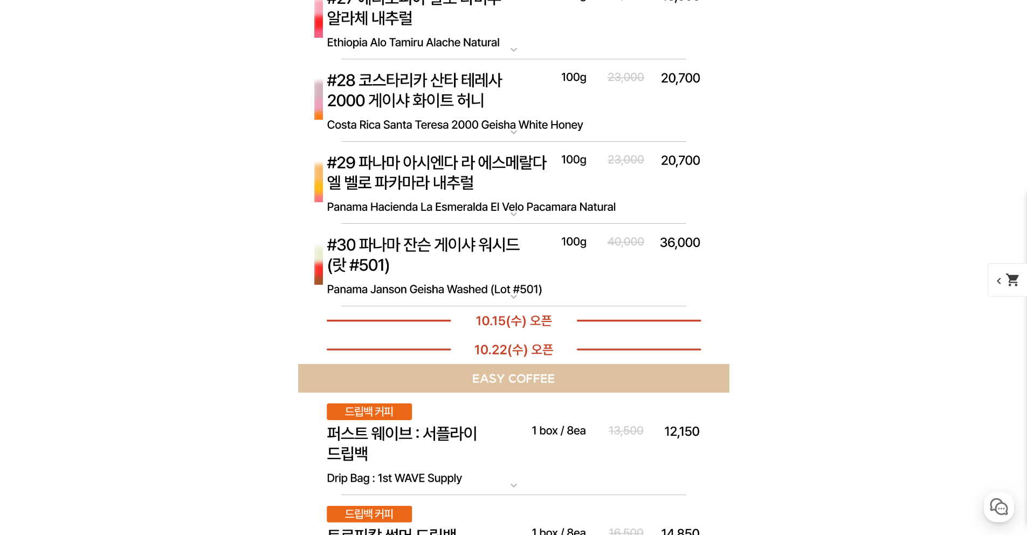
scroll to position [5132, 0]
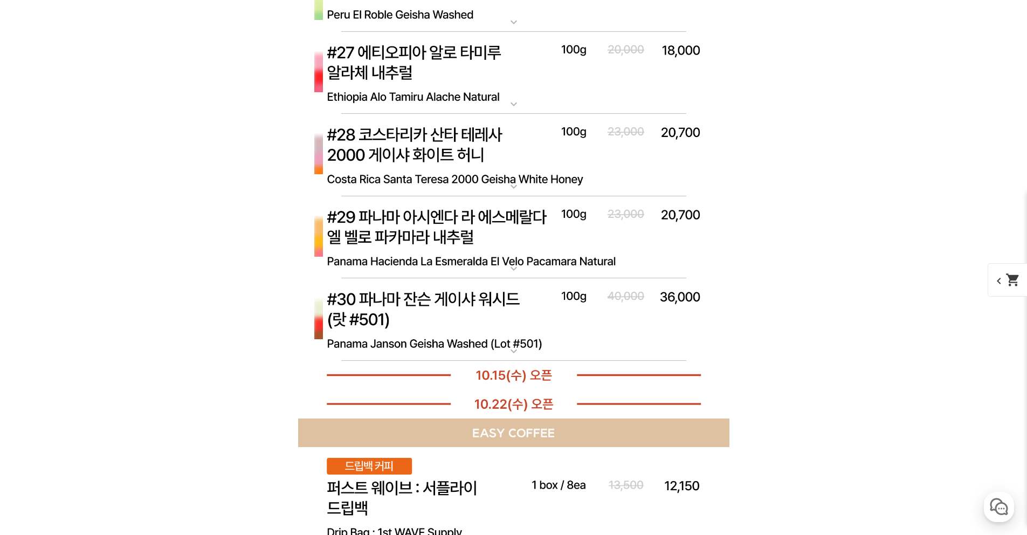
click at [545, 224] on img at bounding box center [513, 237] width 431 height 83
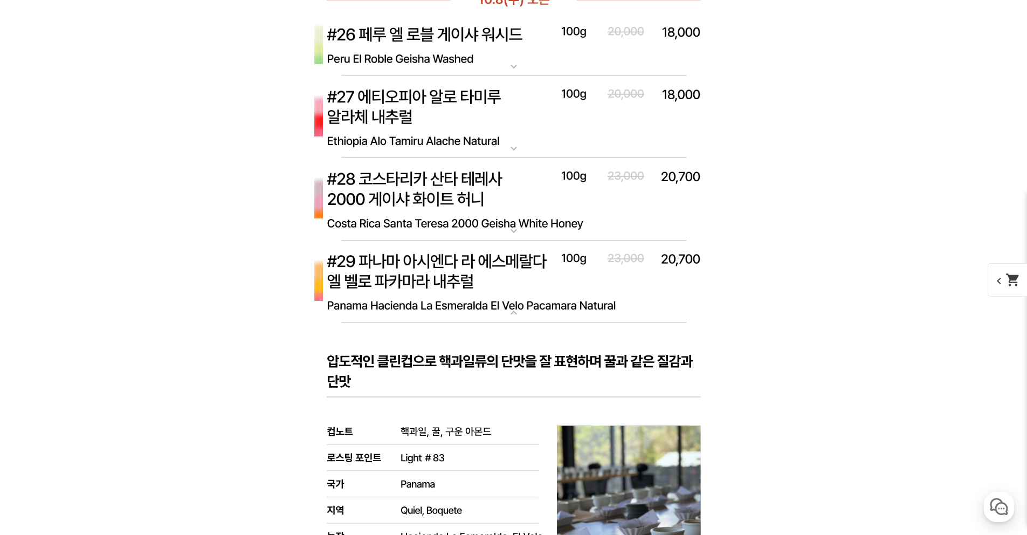
scroll to position [5257, 0]
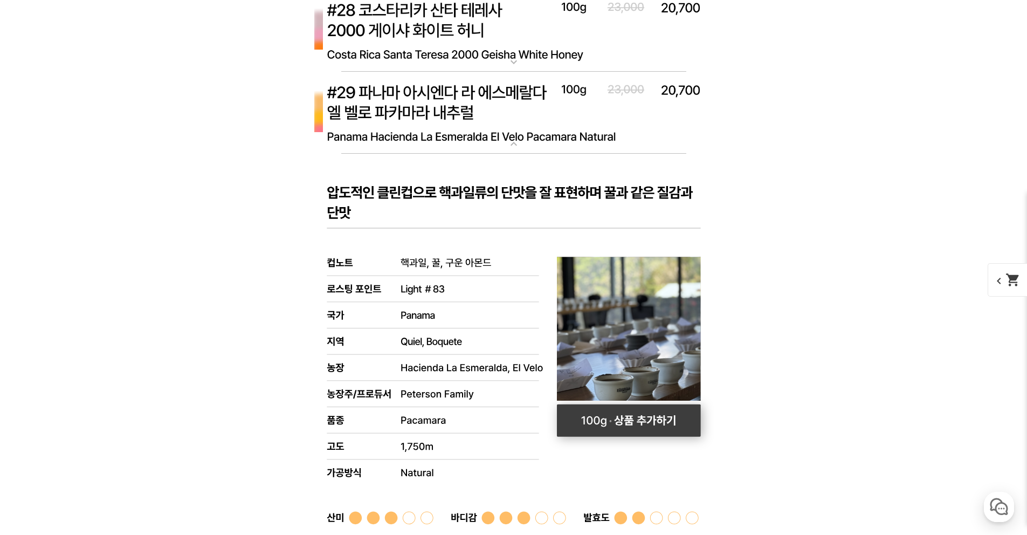
click at [637, 429] on rect at bounding box center [629, 420] width 144 height 32
select select "[10.8 오픈] #29 파나마 아시엔다 라 에스메랄다 엘 벨로 파카마라 내추럴"
select select "100g"
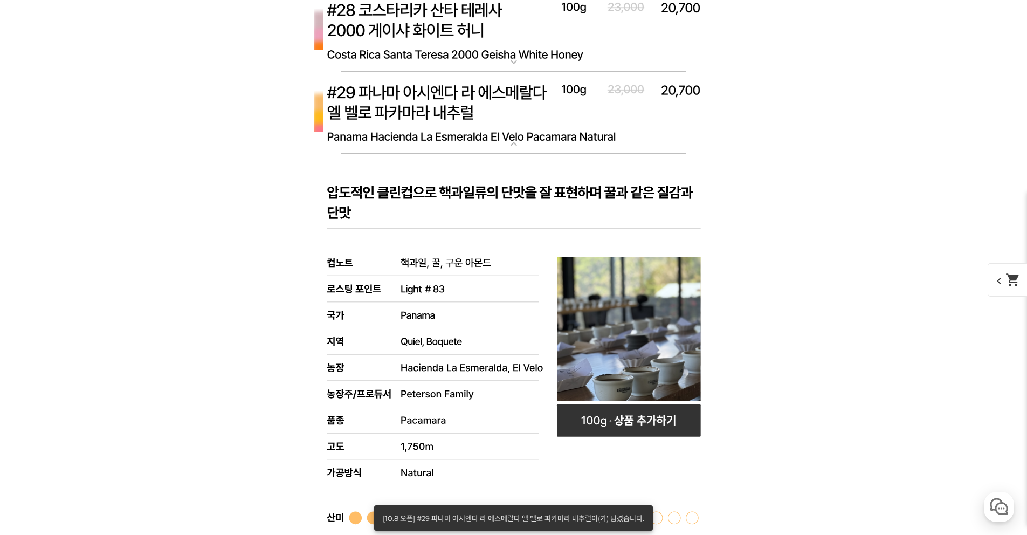
click at [496, 111] on img at bounding box center [513, 113] width 431 height 83
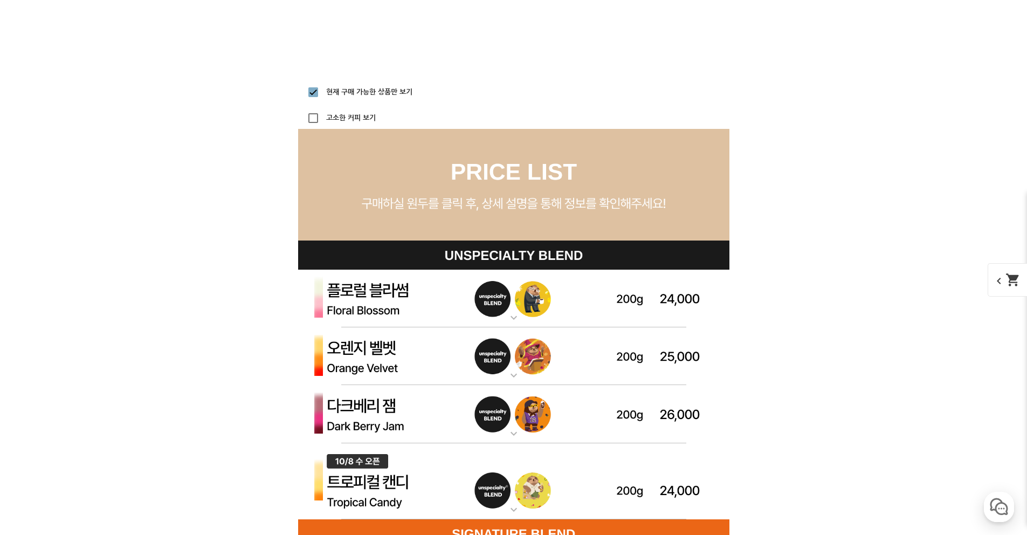
scroll to position [3188, 0]
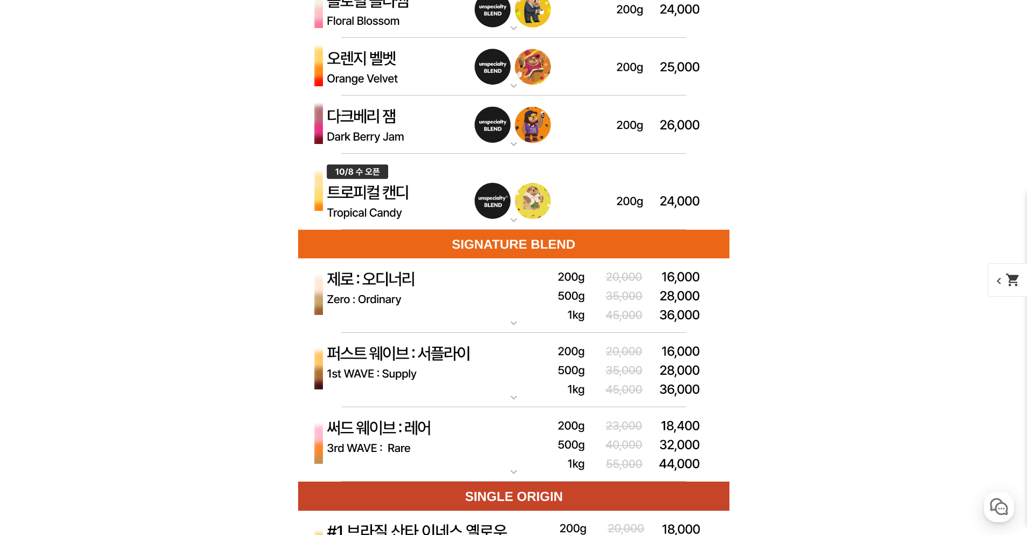
click at [517, 371] on img at bounding box center [513, 370] width 431 height 75
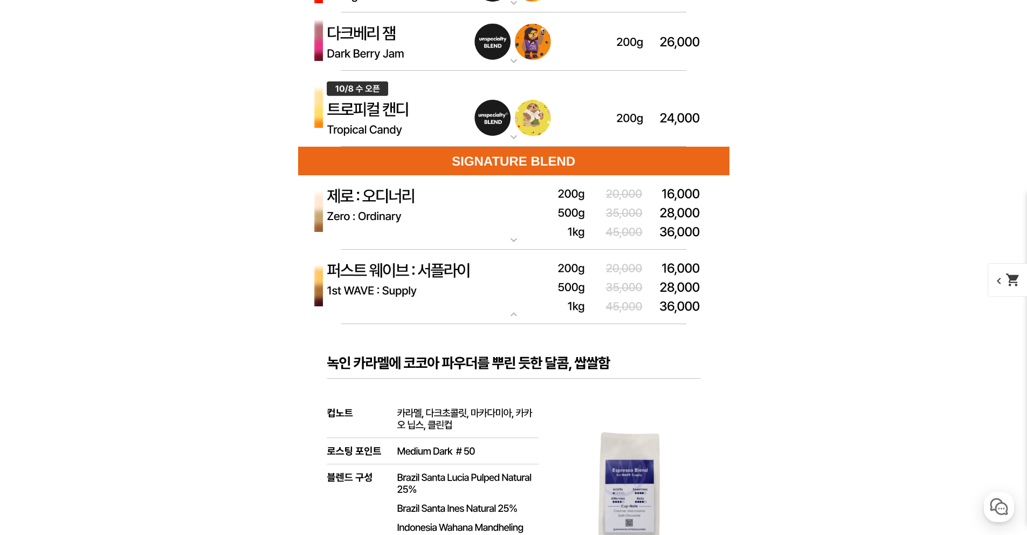
scroll to position [3272, 0]
click at [494, 294] on img at bounding box center [513, 286] width 431 height 75
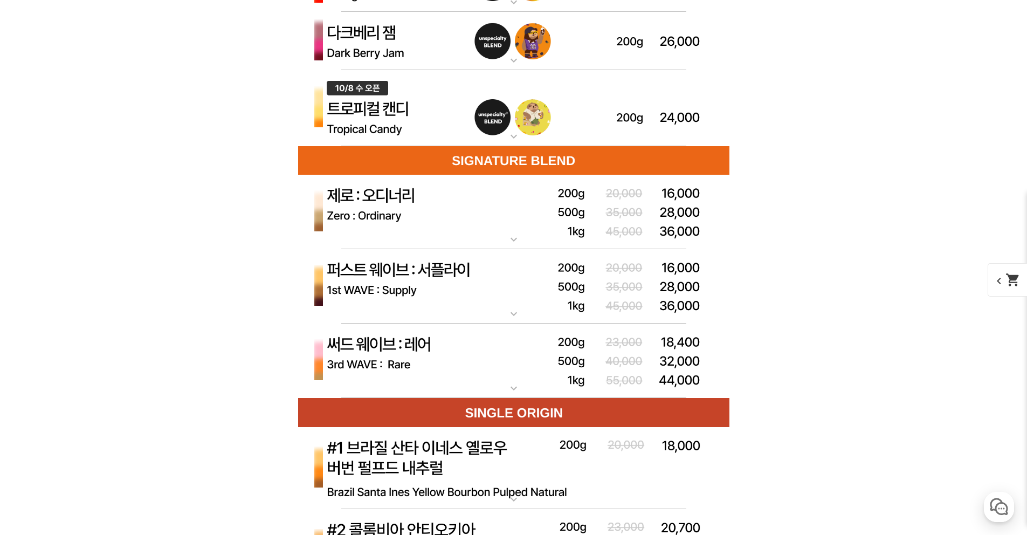
click at [479, 232] on img at bounding box center [513, 212] width 431 height 75
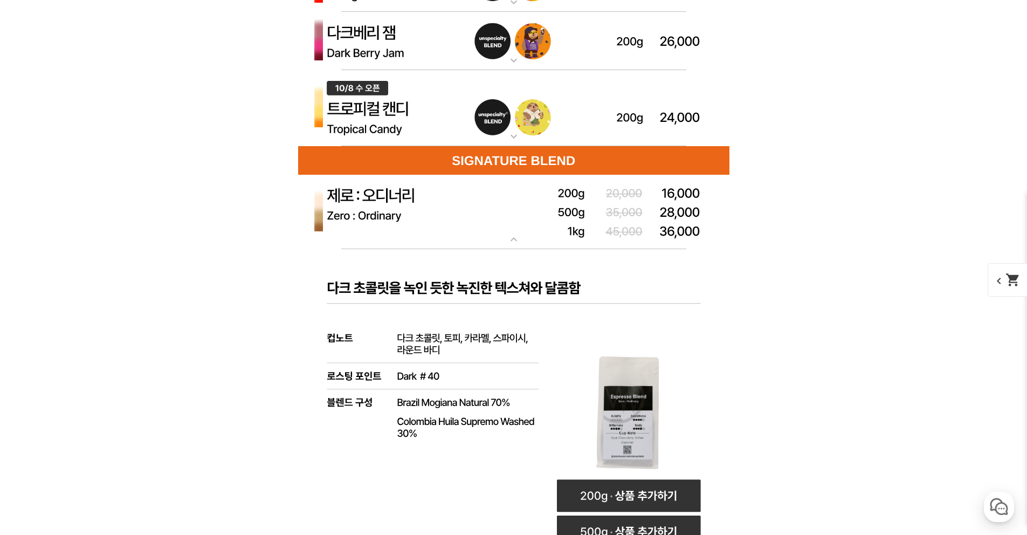
click at [487, 210] on img at bounding box center [513, 212] width 431 height 75
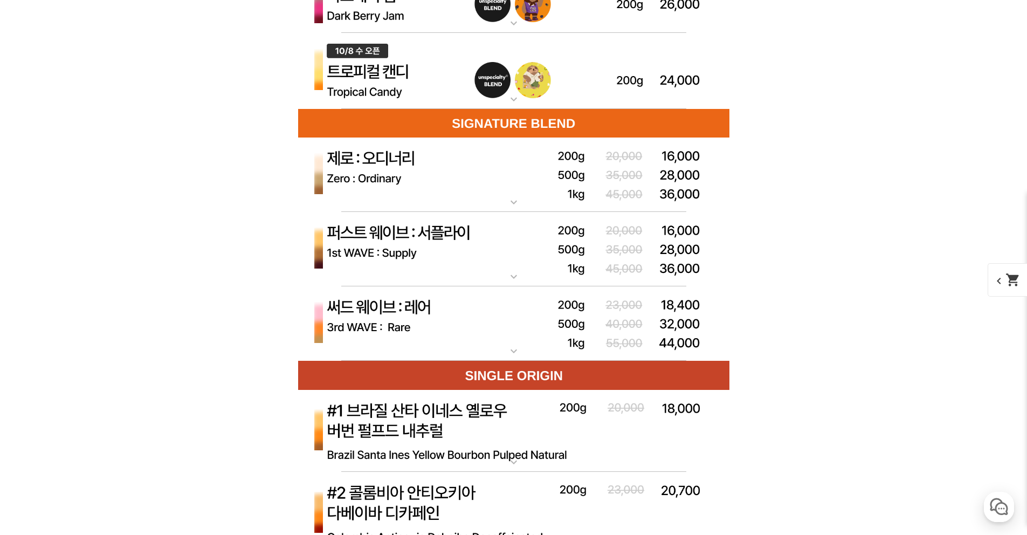
scroll to position [3342, 0]
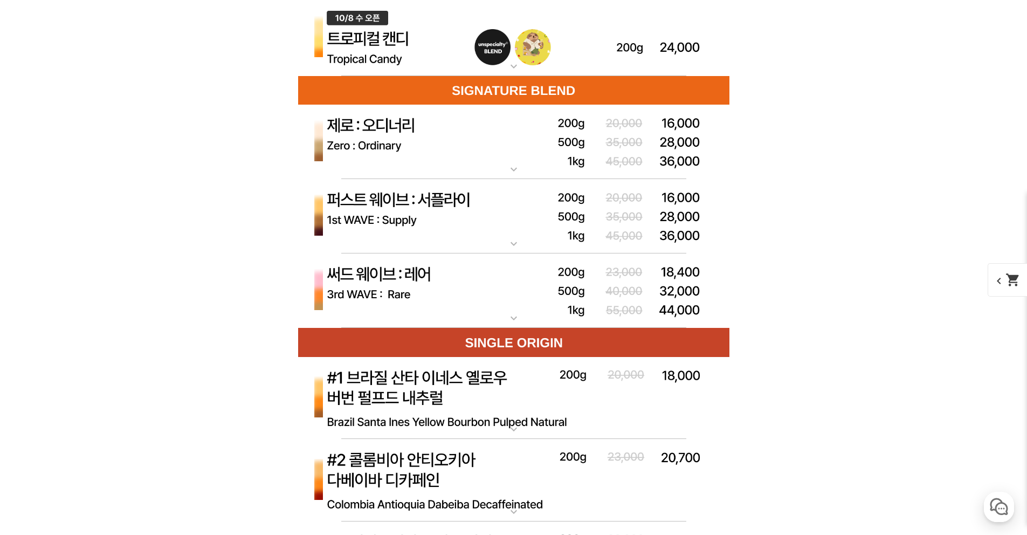
click at [488, 267] on img at bounding box center [513, 290] width 431 height 75
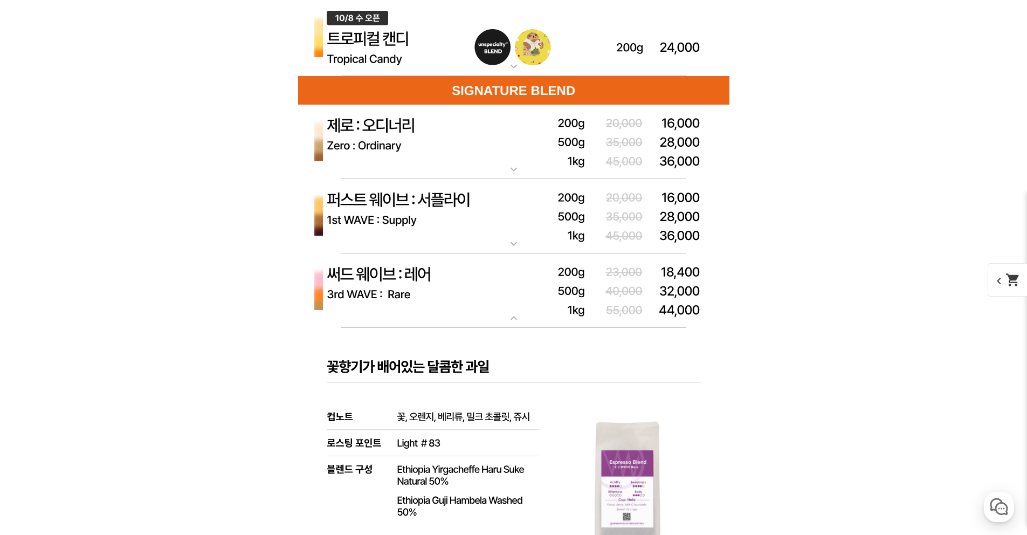
click at [488, 267] on img at bounding box center [513, 290] width 431 height 75
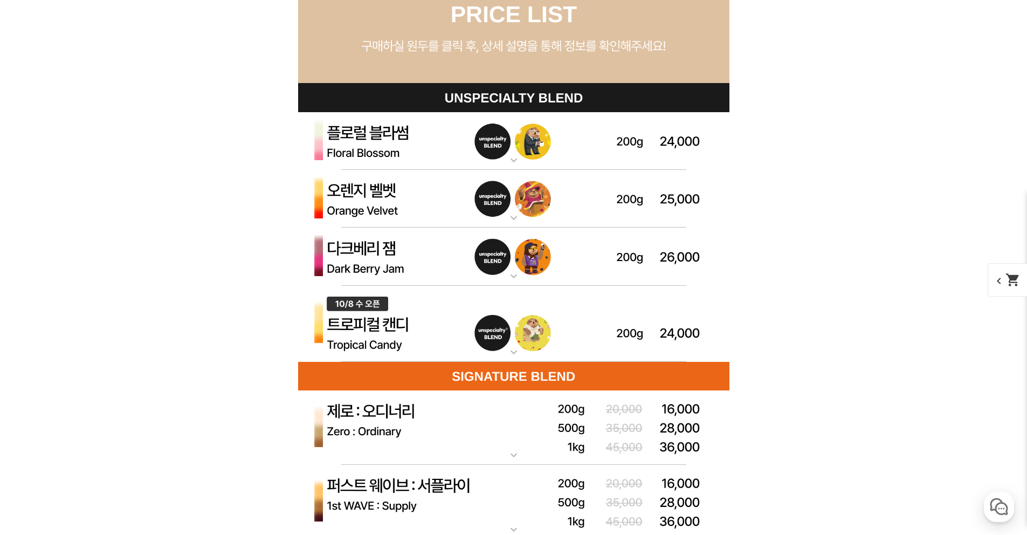
scroll to position [3046, 0]
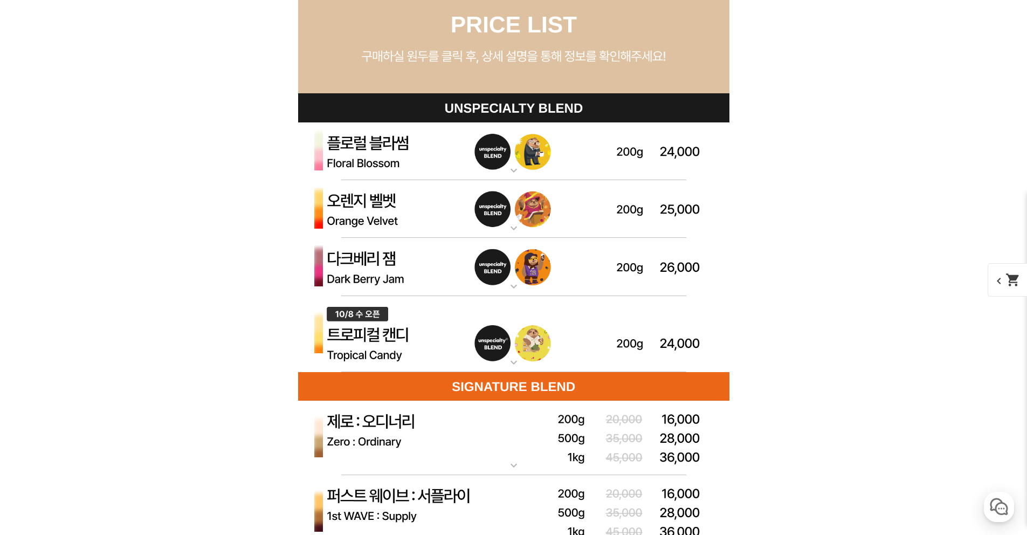
click at [433, 311] on img at bounding box center [513, 334] width 431 height 77
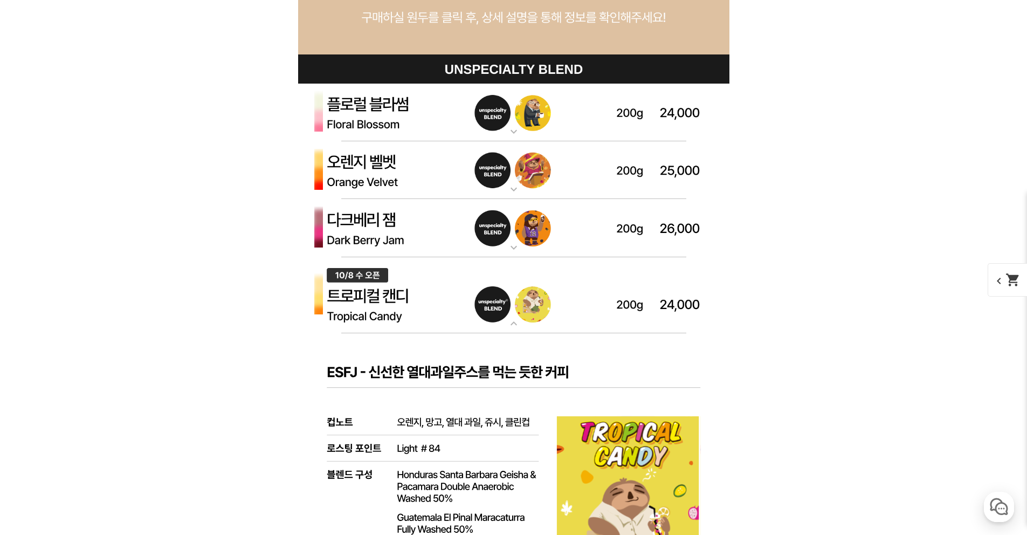
scroll to position [3090, 0]
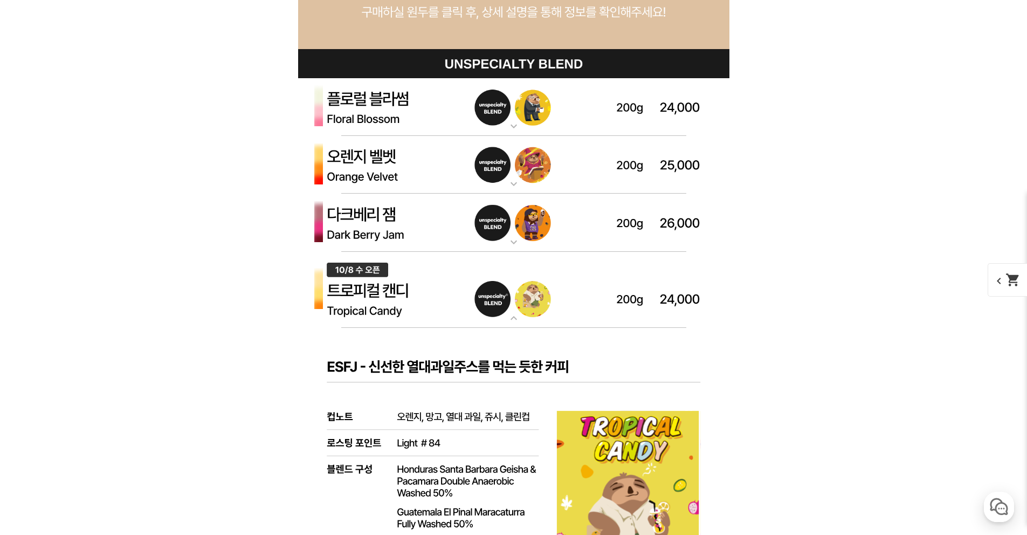
click at [434, 270] on img at bounding box center [513, 290] width 431 height 77
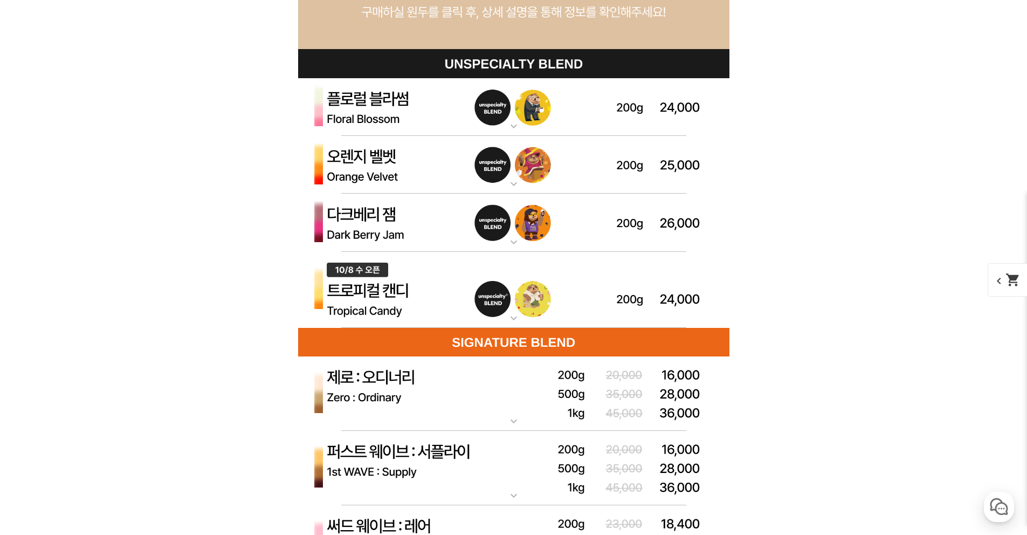
click at [433, 199] on p "다크베리 잼 (언스페셜티 블렌드)" at bounding box center [513, 198] width 431 height 9
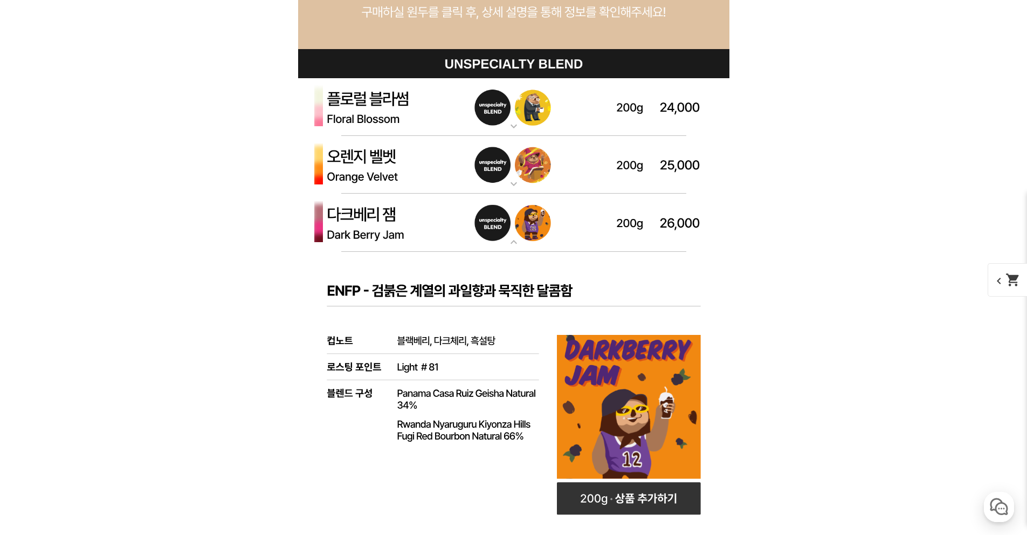
click at [434, 209] on img at bounding box center [513, 223] width 431 height 58
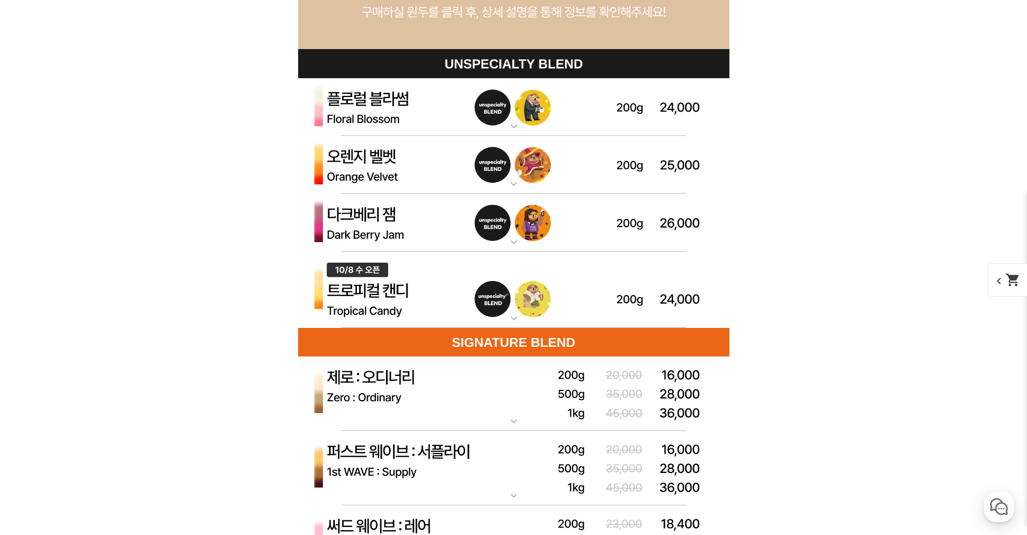
scroll to position [3151, 0]
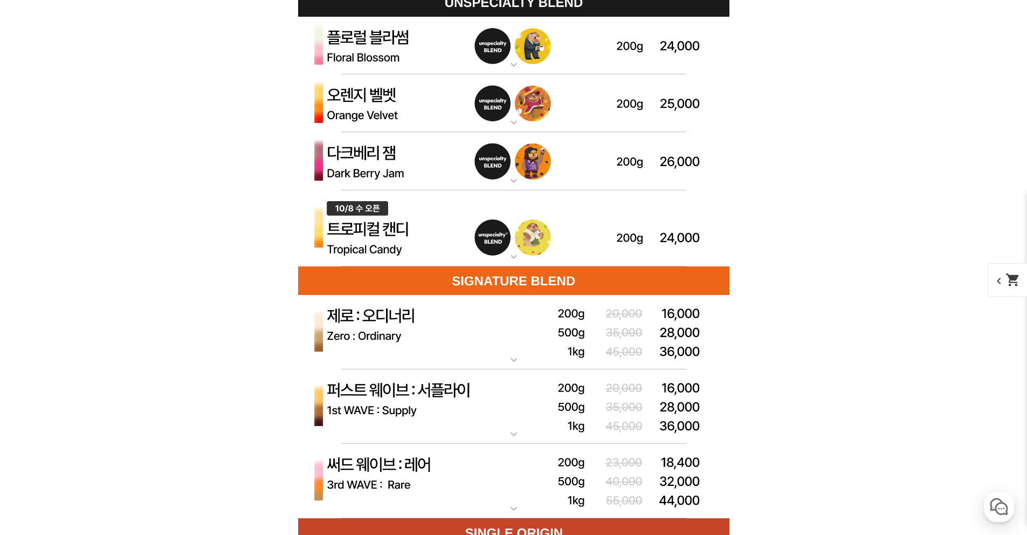
click at [461, 321] on img at bounding box center [513, 332] width 431 height 75
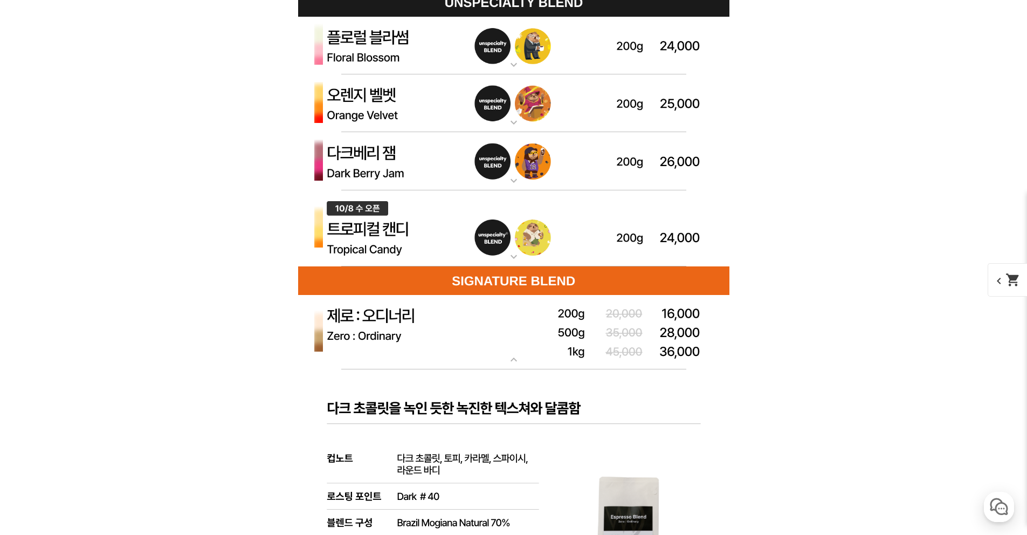
click at [461, 321] on img at bounding box center [513, 332] width 431 height 75
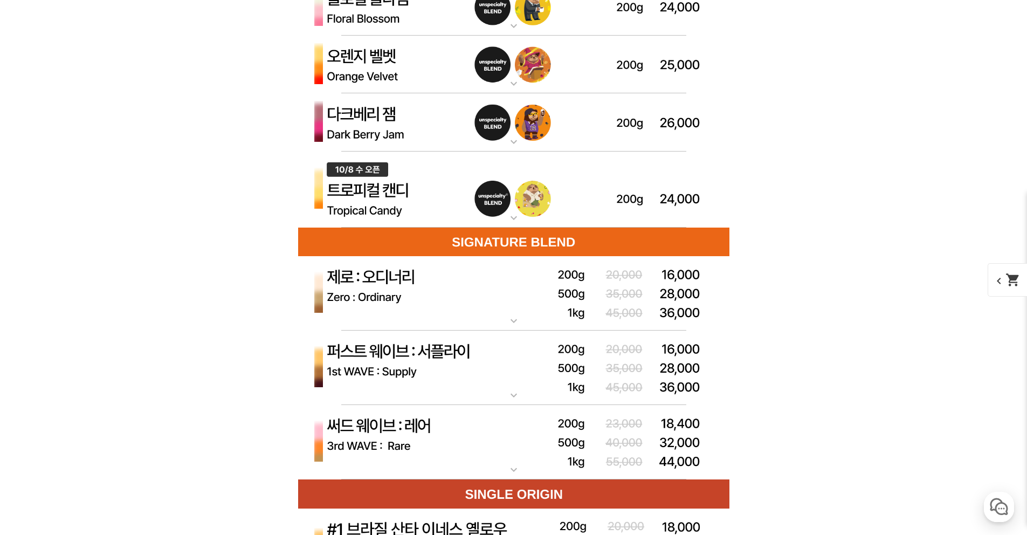
scroll to position [3201, 0]
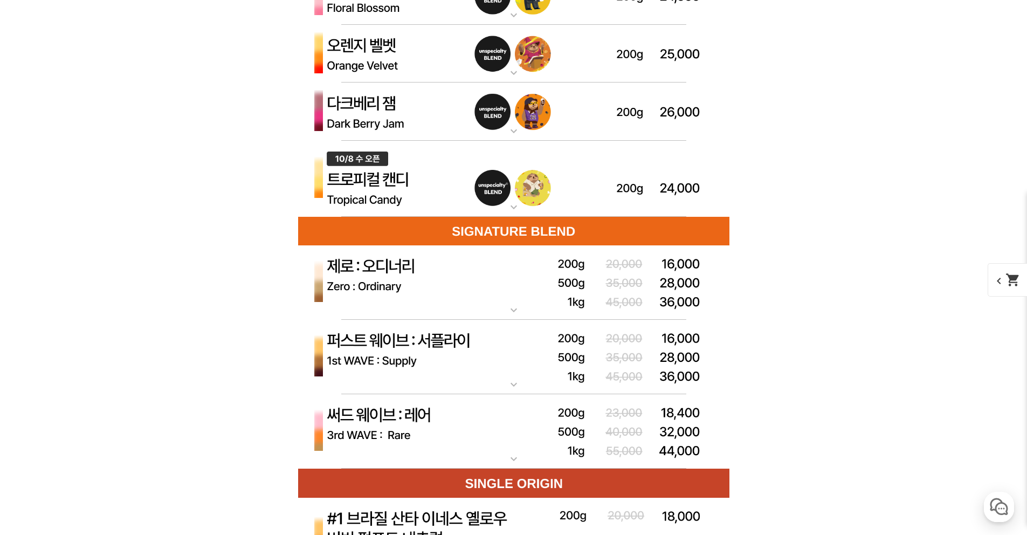
click at [481, 359] on img at bounding box center [513, 357] width 431 height 75
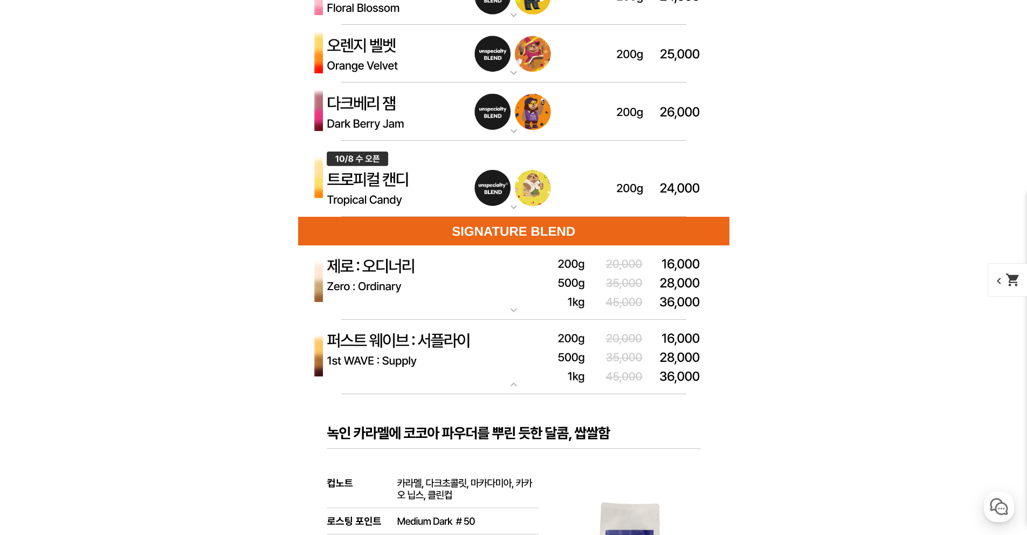
click at [481, 359] on img at bounding box center [513, 357] width 431 height 75
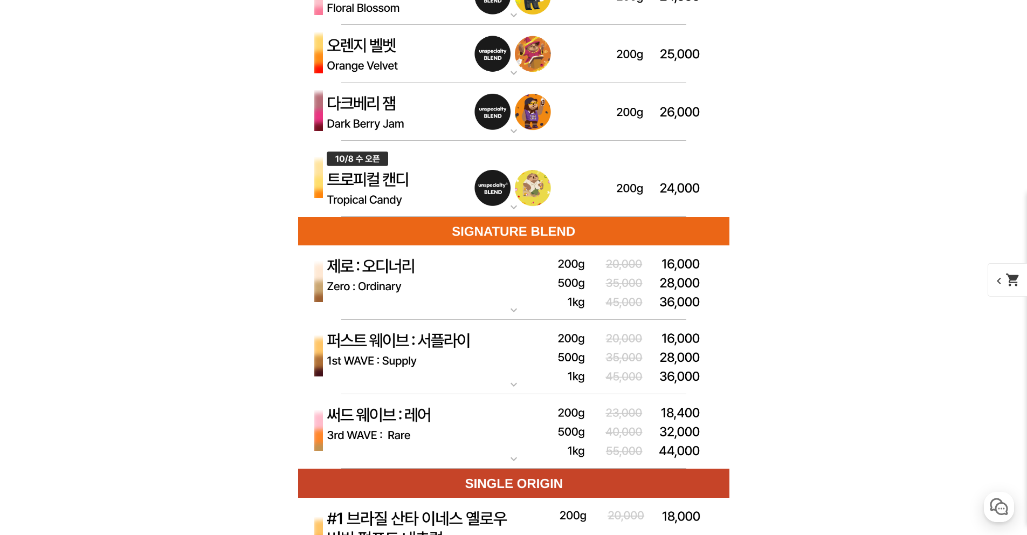
click at [474, 278] on img at bounding box center [513, 282] width 431 height 75
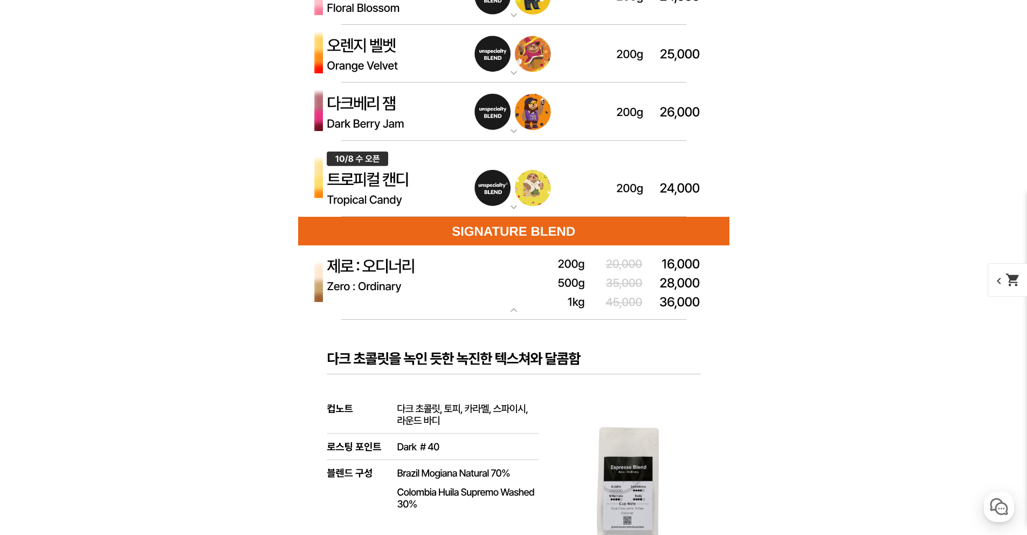
click at [474, 278] on img at bounding box center [513, 282] width 431 height 75
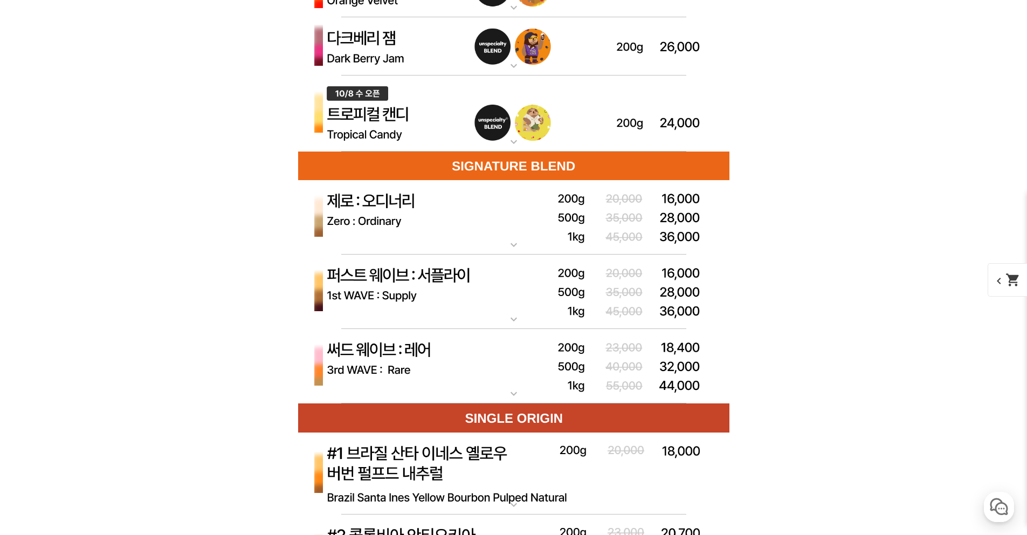
scroll to position [3268, 0]
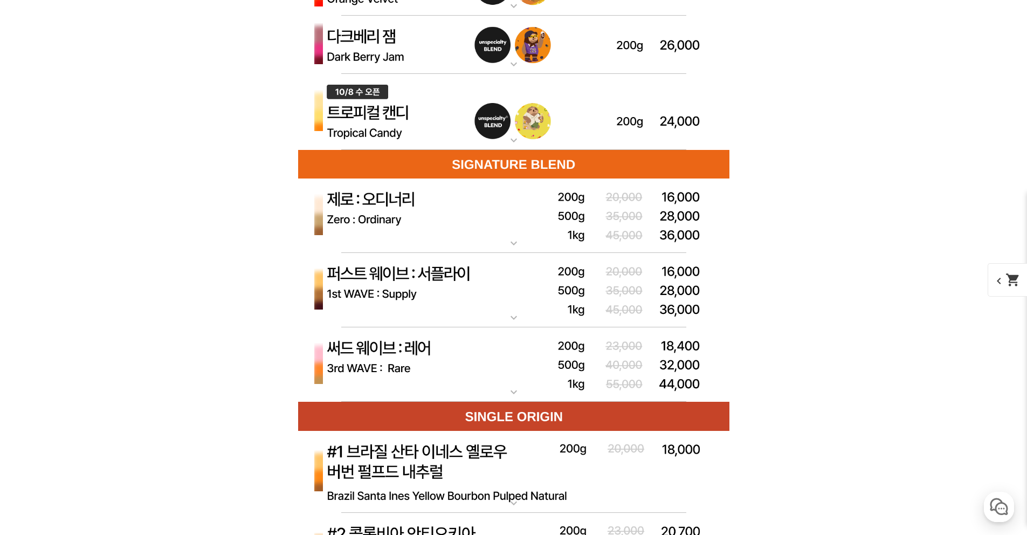
click at [469, 362] on img at bounding box center [513, 364] width 431 height 75
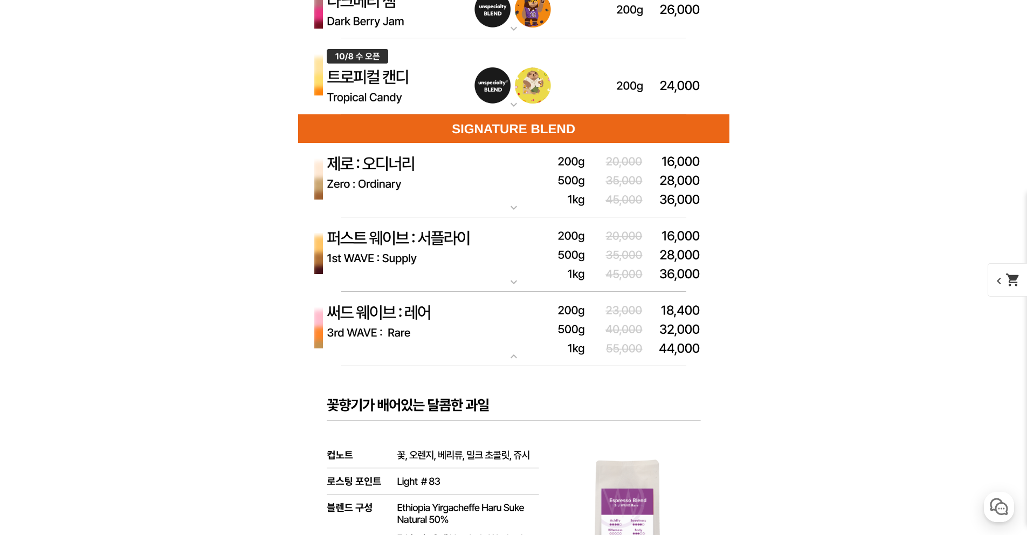
click at [469, 338] on img at bounding box center [513, 329] width 431 height 75
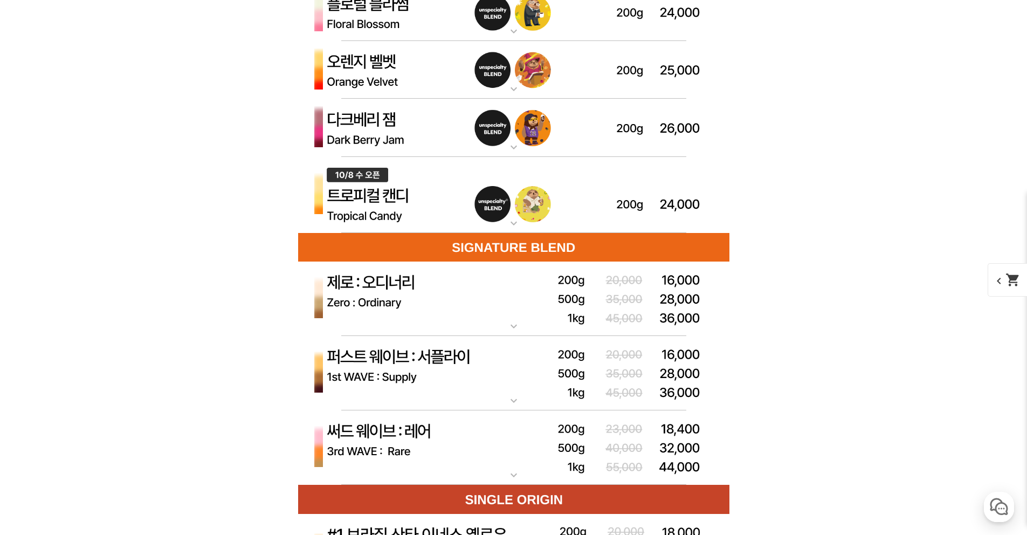
scroll to position [3174, 0]
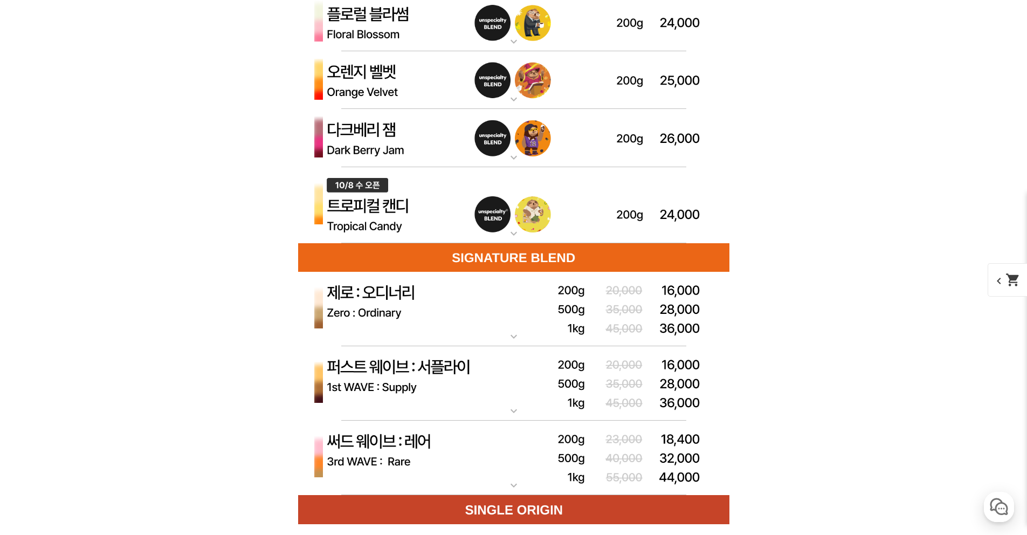
click at [436, 211] on img at bounding box center [513, 205] width 431 height 77
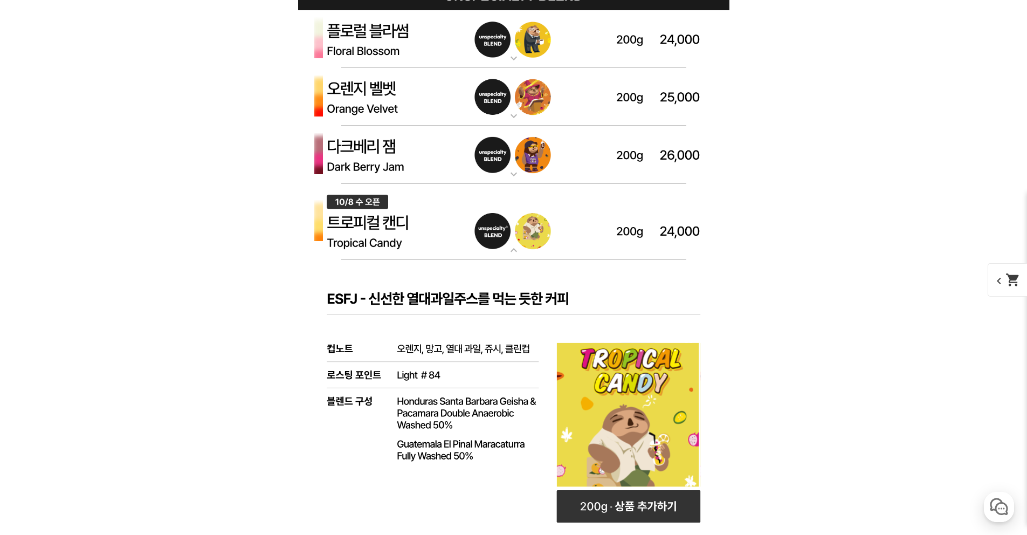
scroll to position [3103, 0]
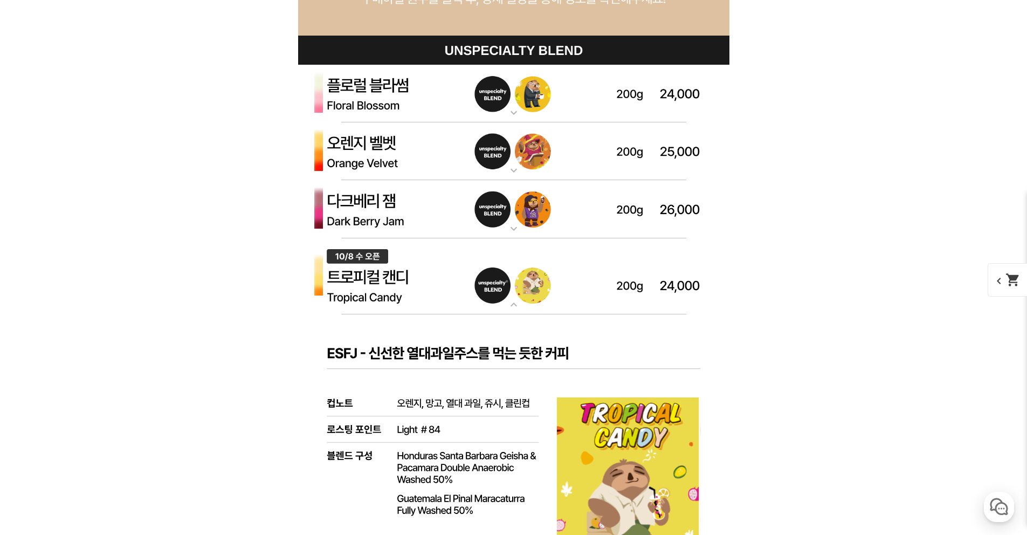
click at [446, 207] on img at bounding box center [513, 209] width 431 height 58
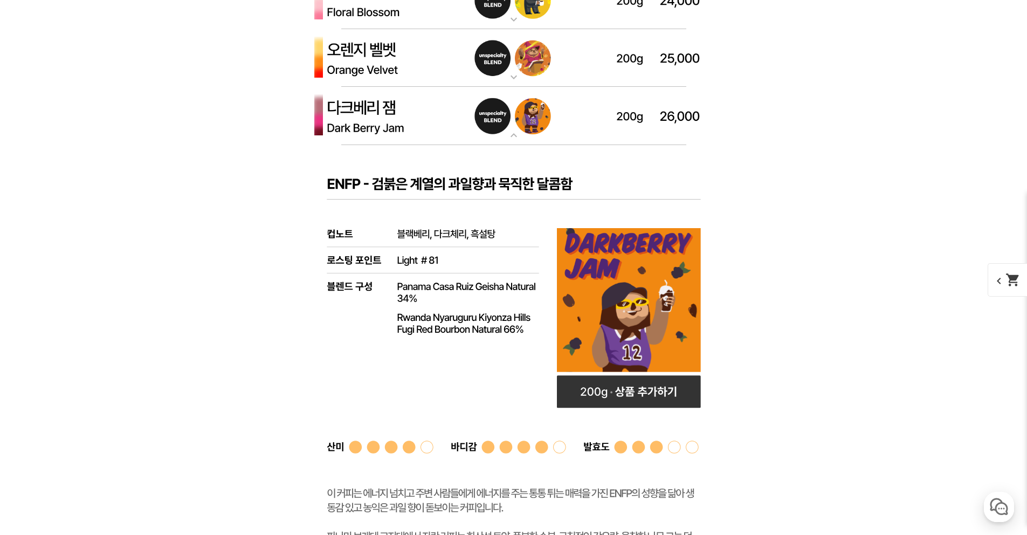
scroll to position [3212, 0]
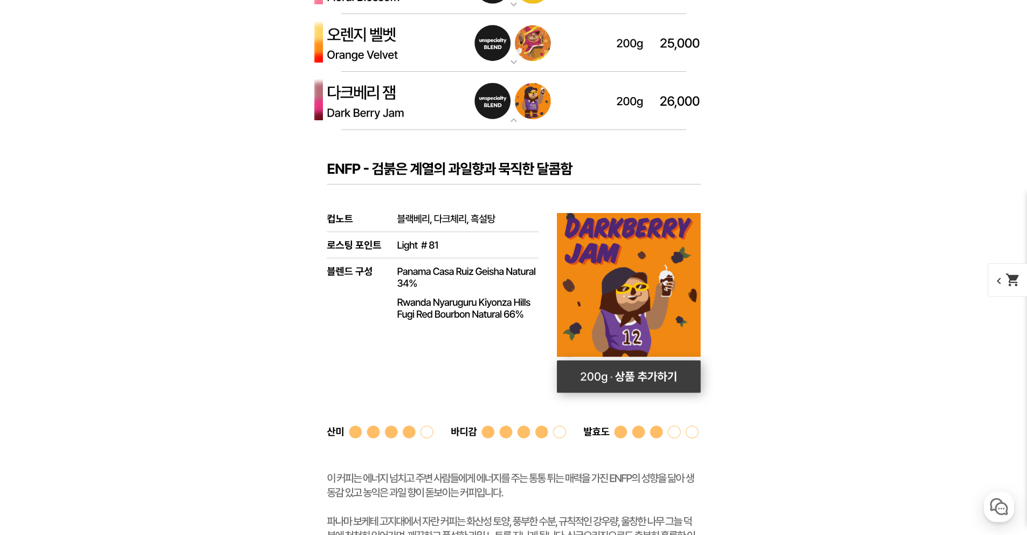
click at [670, 372] on rect at bounding box center [629, 376] width 144 height 32
select select "다크베리 잼 (언스페셜티 블렌드)"
select select "200g"
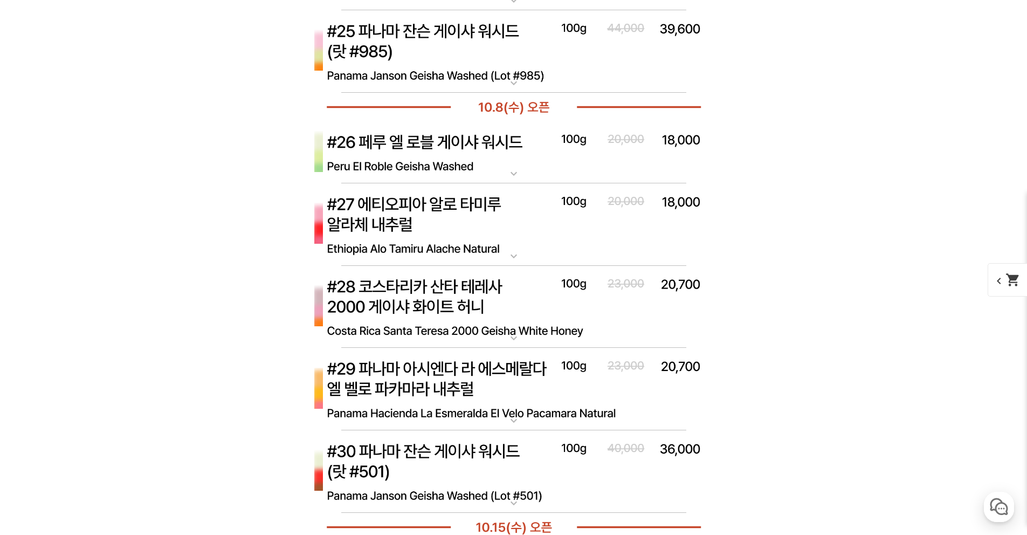
scroll to position [6077, 0]
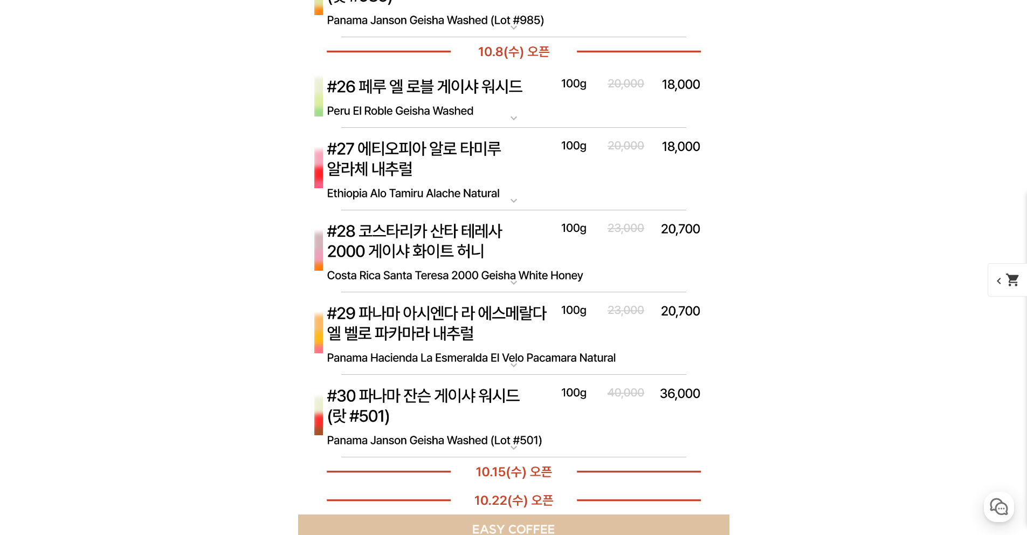
click at [541, 328] on img at bounding box center [513, 333] width 431 height 83
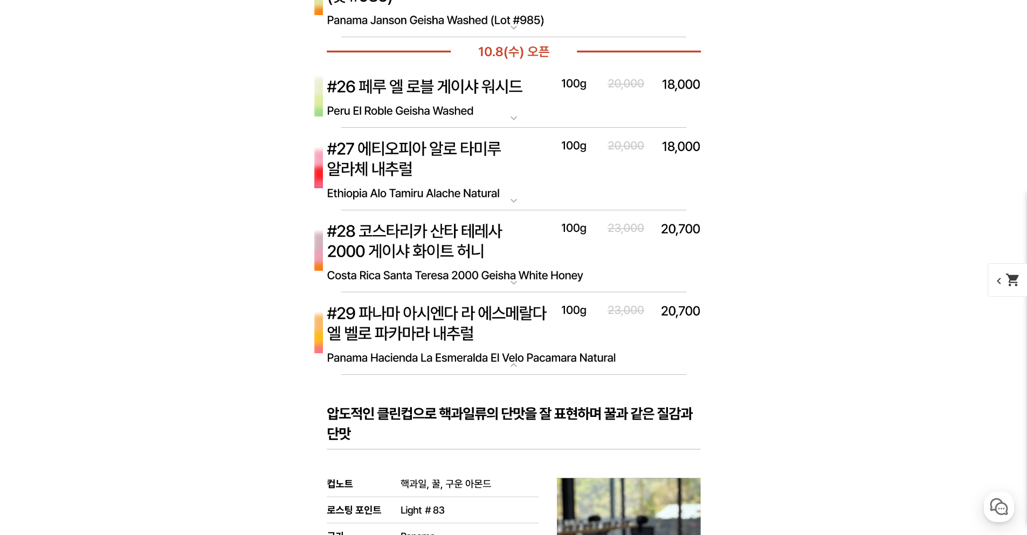
click at [541, 328] on img at bounding box center [513, 333] width 431 height 83
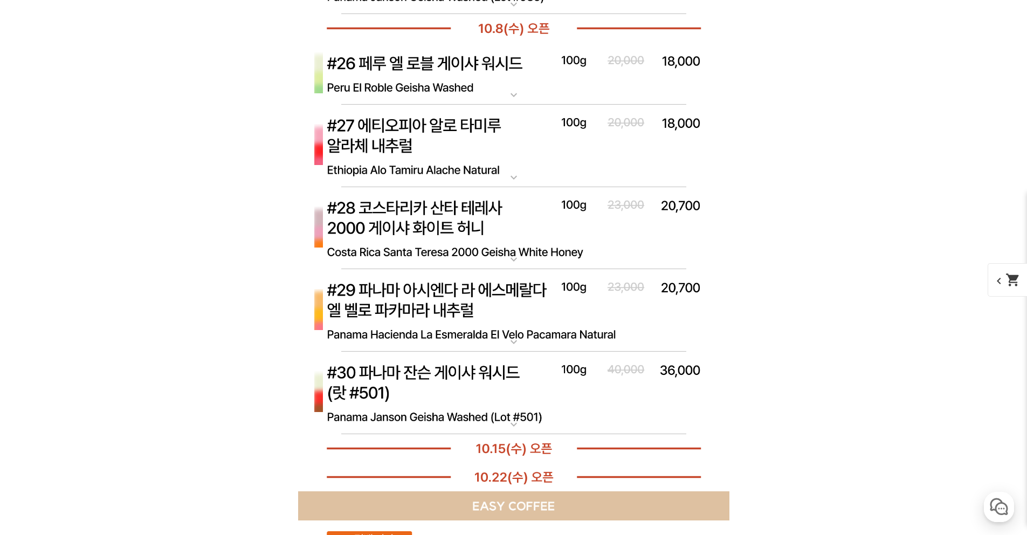
scroll to position [6101, 0]
click at [485, 389] on img at bounding box center [513, 392] width 431 height 83
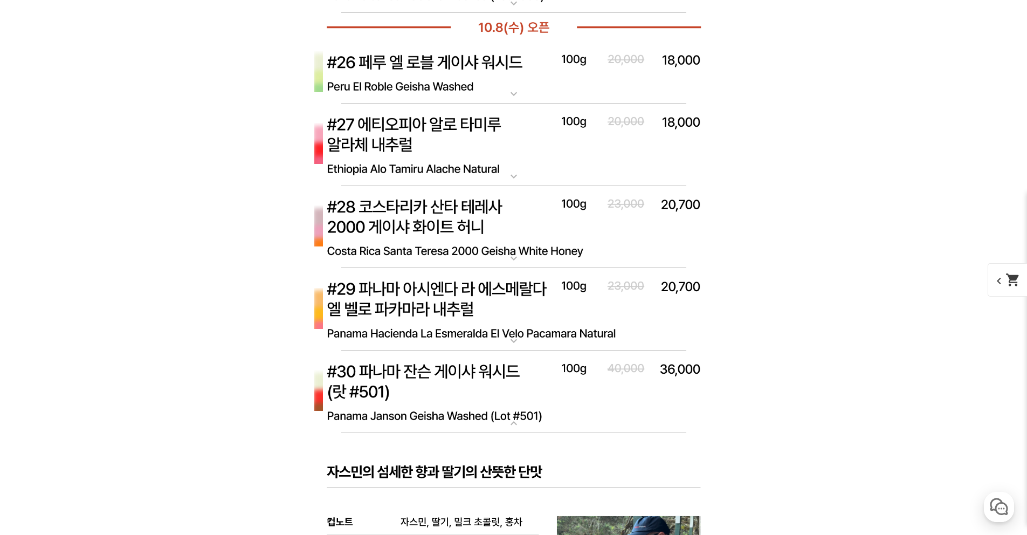
click at [485, 389] on img at bounding box center [513, 392] width 431 height 83
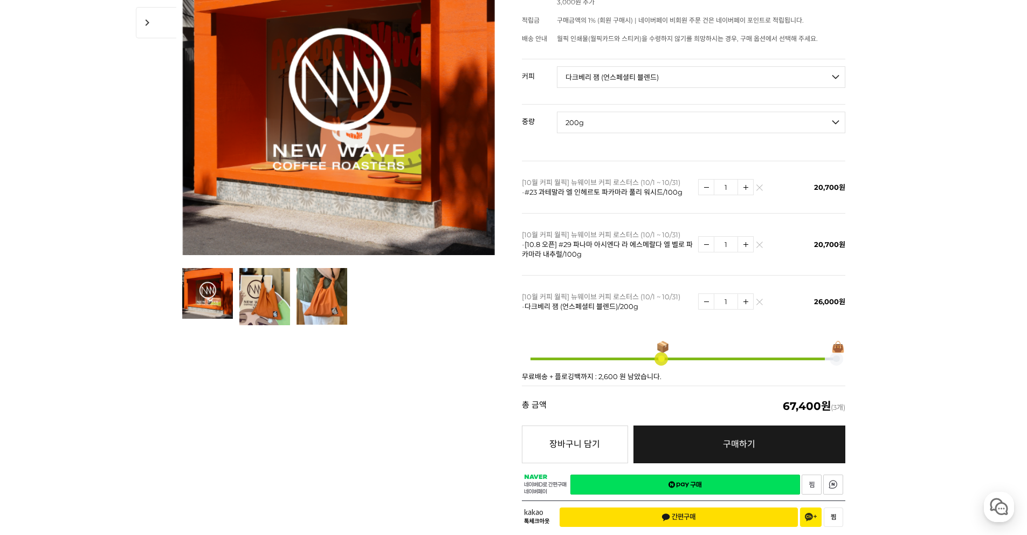
scroll to position [275, 0]
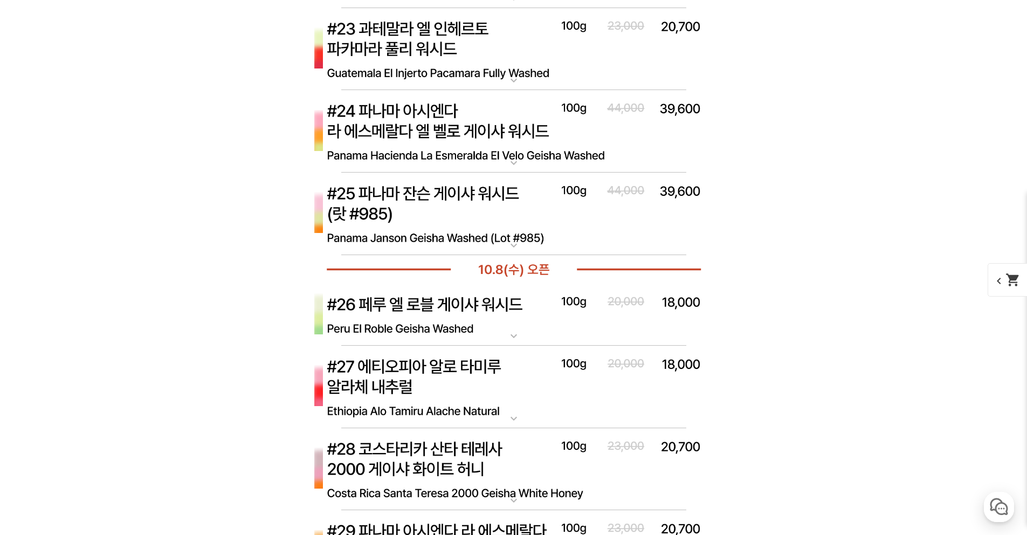
scroll to position [6111, 0]
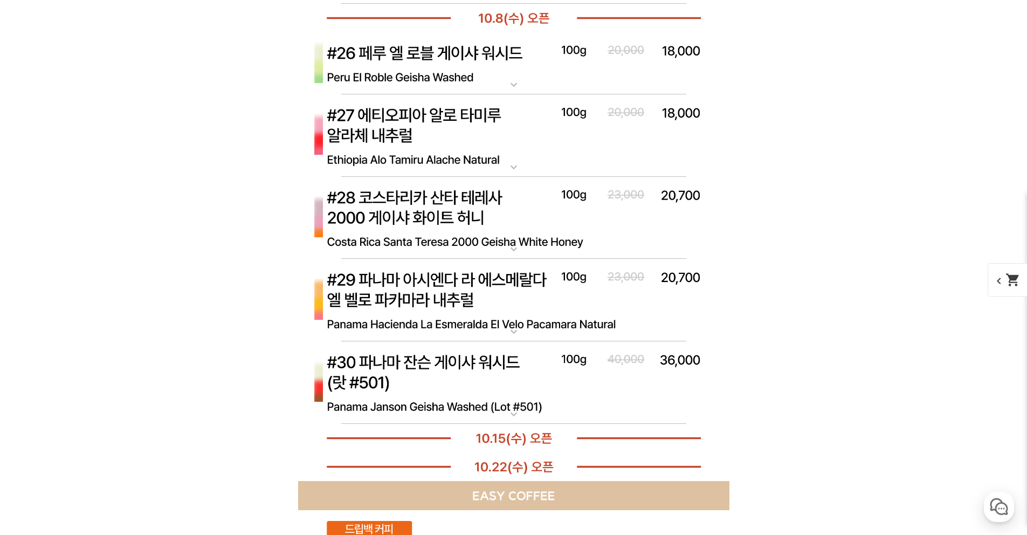
click at [507, 289] on img at bounding box center [513, 300] width 431 height 83
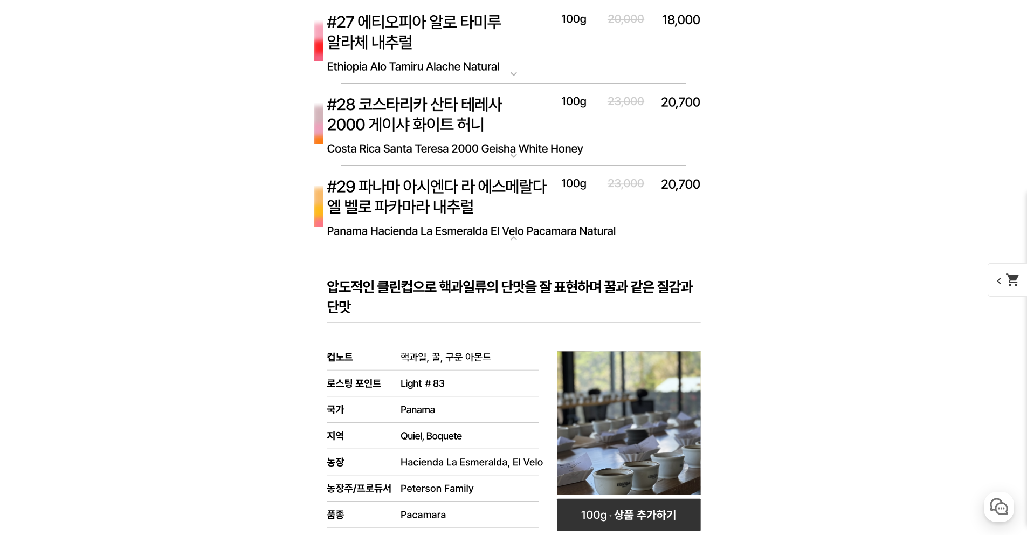
scroll to position [6203, 0]
click at [474, 190] on img at bounding box center [513, 207] width 431 height 83
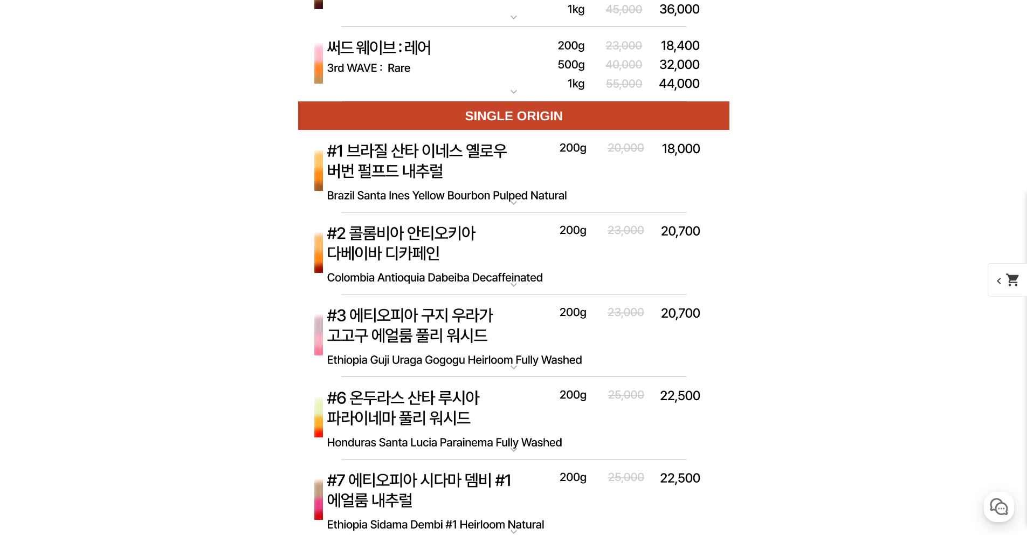
scroll to position [4663, 0]
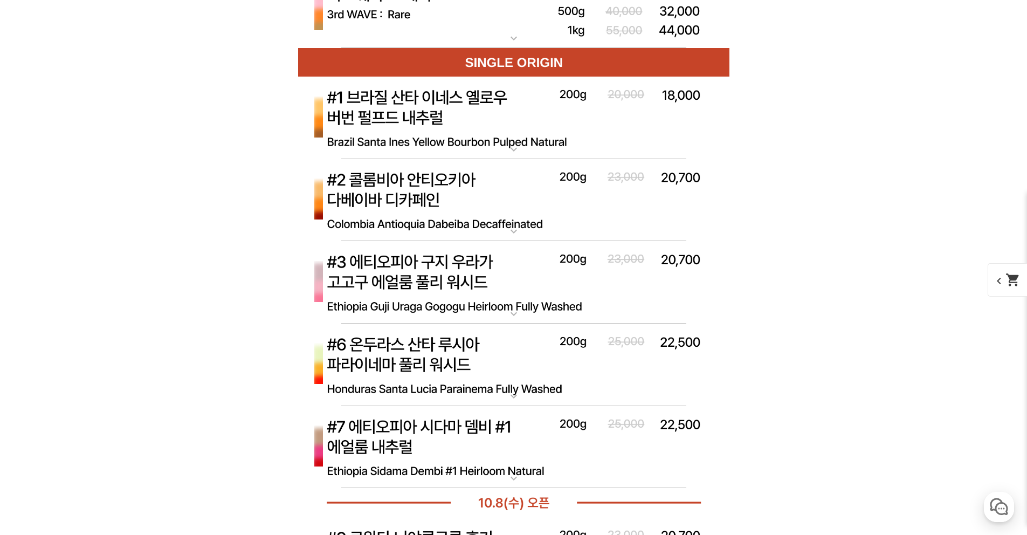
click at [511, 269] on img at bounding box center [513, 282] width 431 height 83
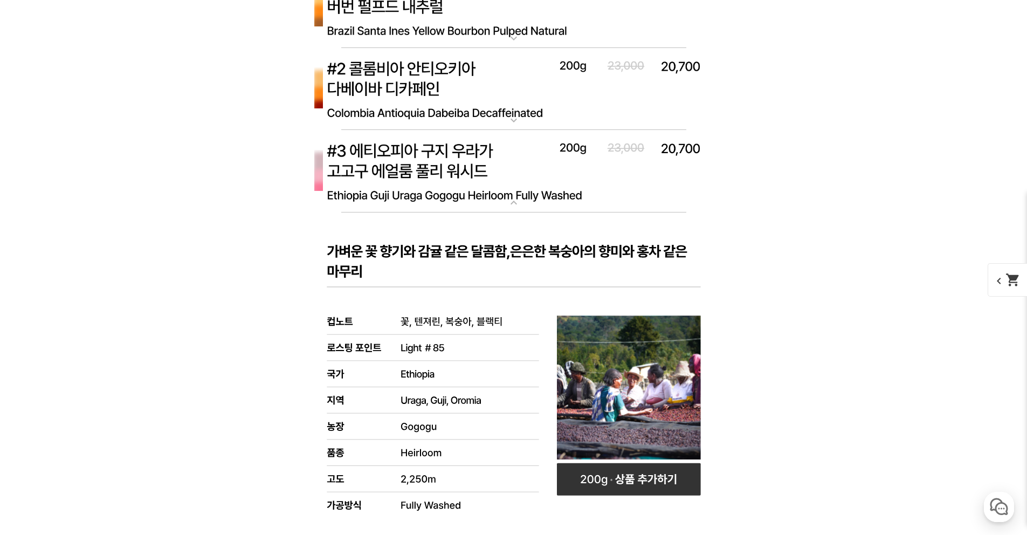
scroll to position [4640, 0]
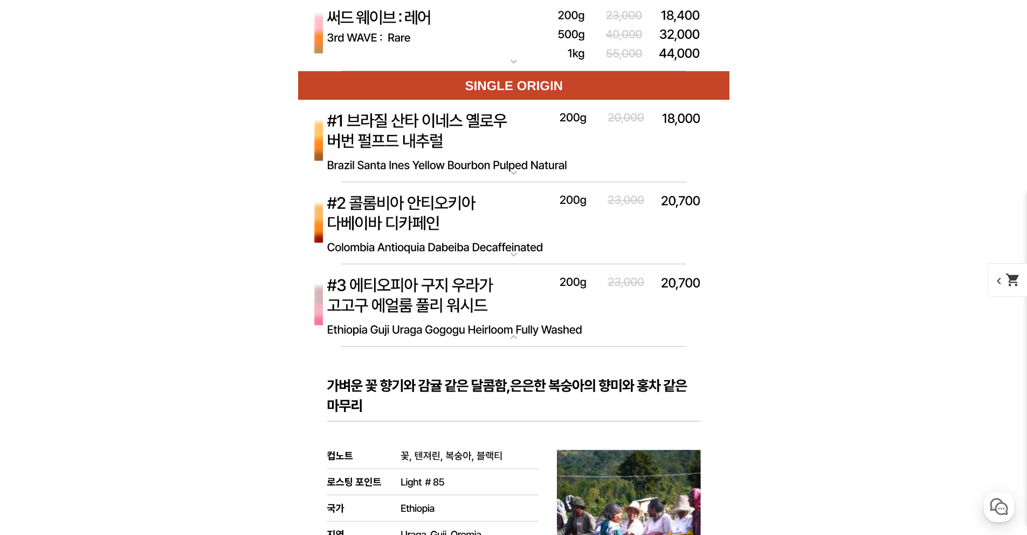
click at [500, 277] on img at bounding box center [513, 305] width 431 height 83
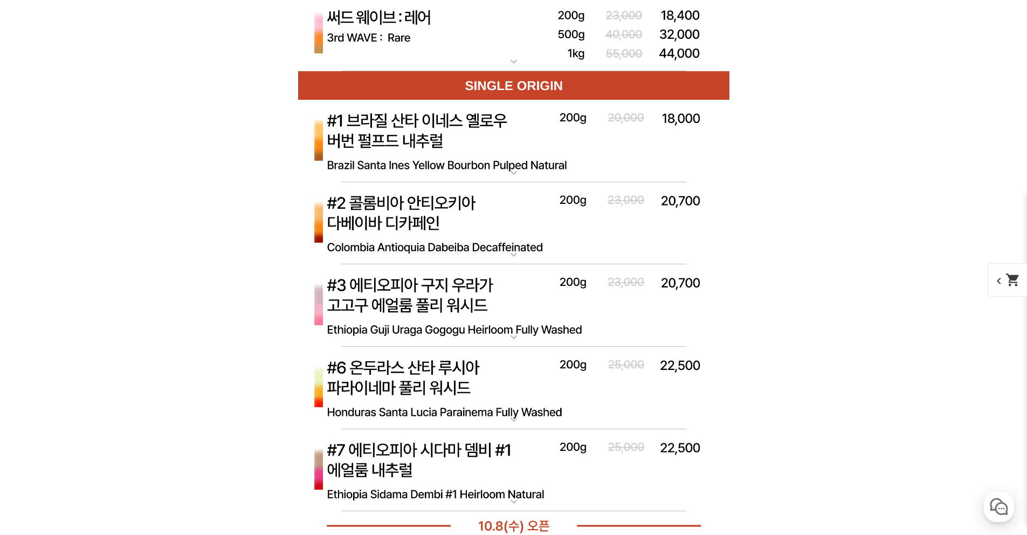
click at [503, 132] on img at bounding box center [513, 141] width 431 height 83
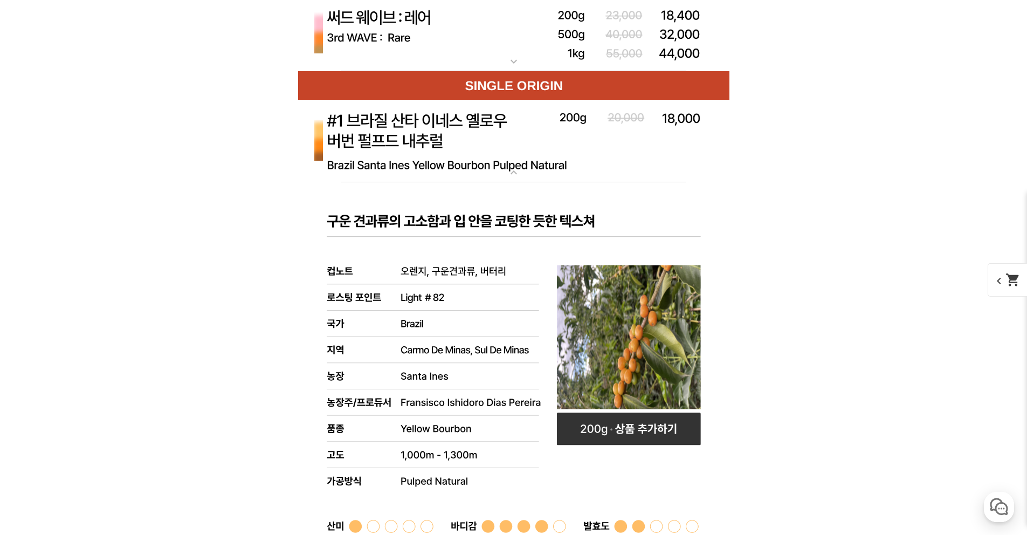
click at [503, 132] on img at bounding box center [513, 141] width 431 height 83
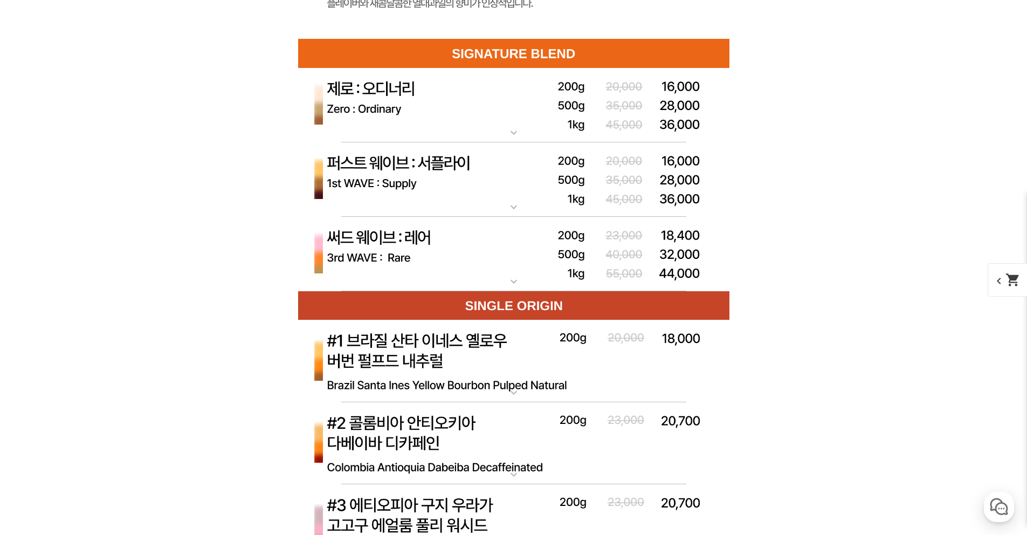
scroll to position [4419, 0]
click at [478, 240] on img at bounding box center [513, 254] width 431 height 75
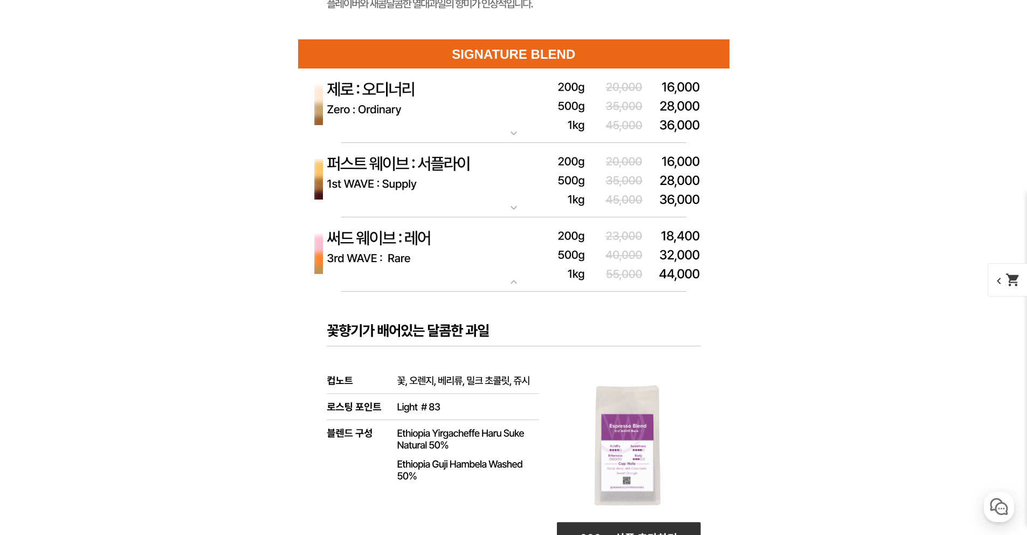
scroll to position [4520, 0]
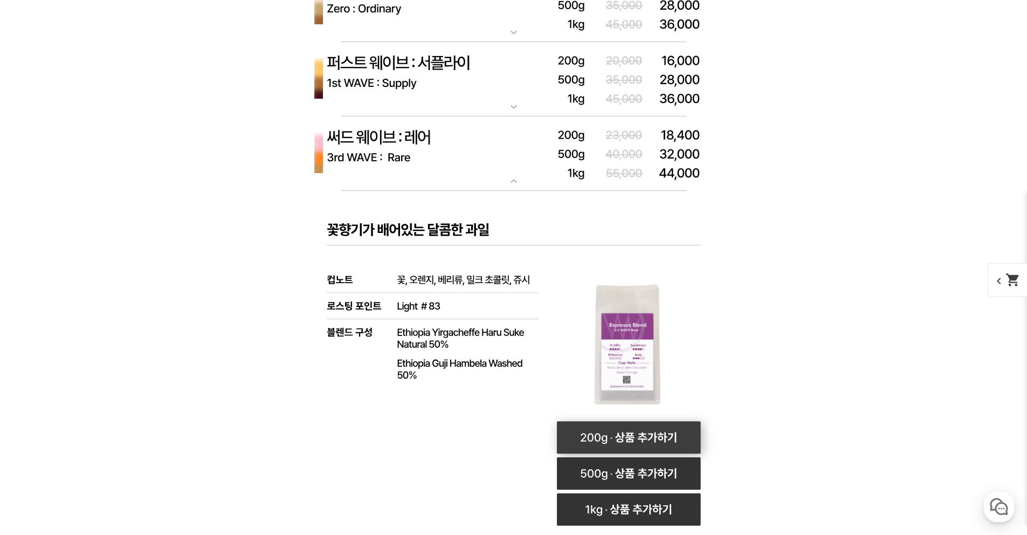
click at [658, 440] on rect at bounding box center [629, 437] width 144 height 32
select select "써드 웨이브 : 레어 ([PERSON_NAME])"
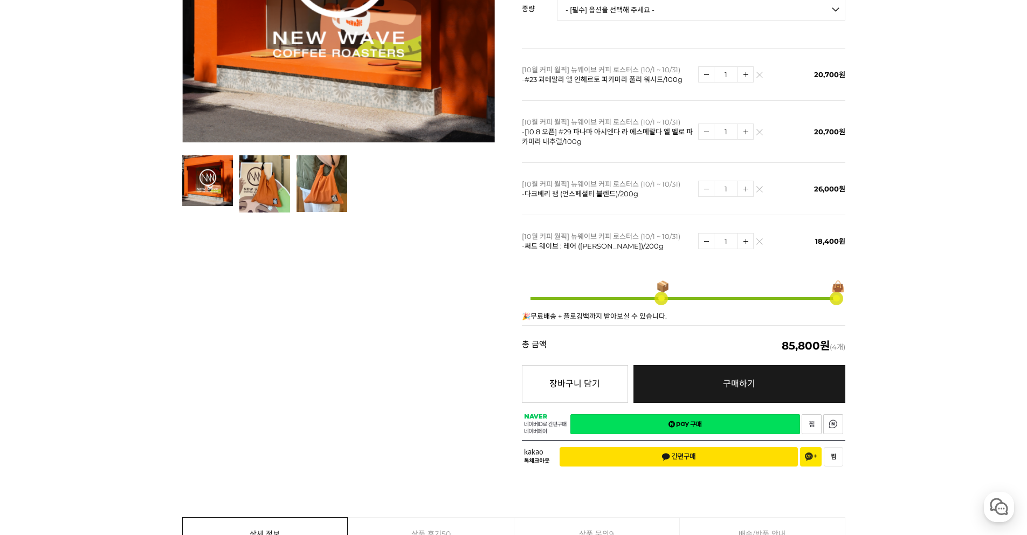
scroll to position [218, 0]
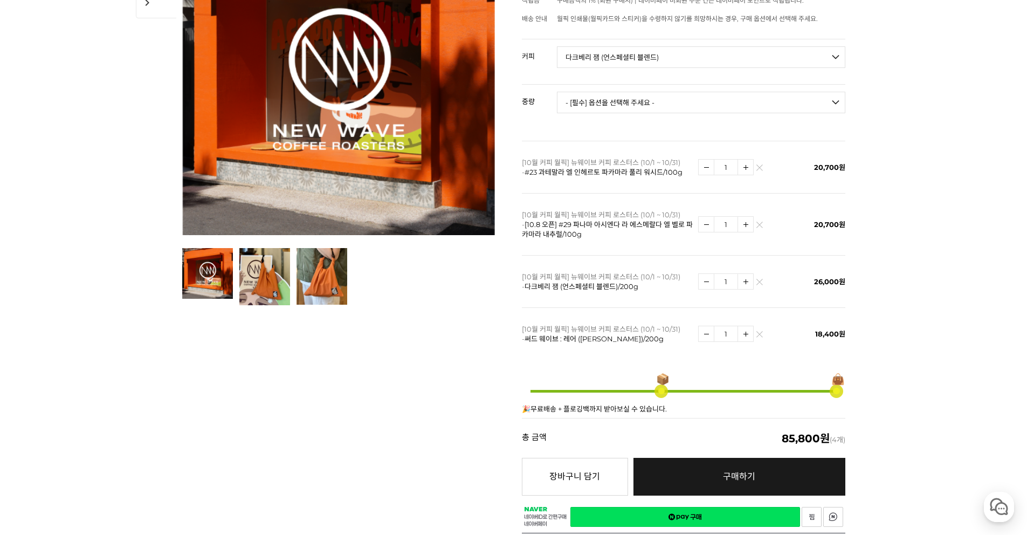
click at [678, 507] on link "네이버페이 구매하기" at bounding box center [686, 517] width 230 height 20
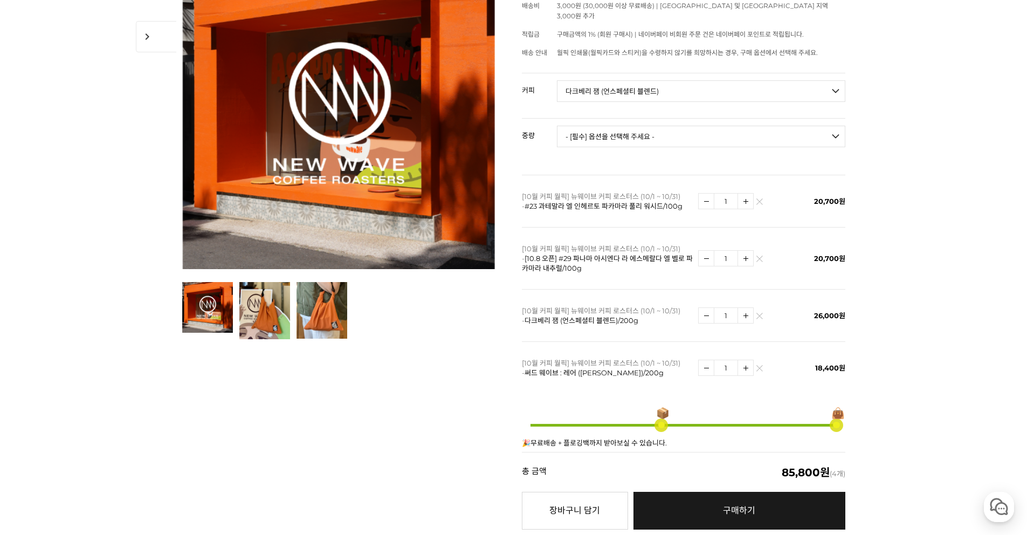
scroll to position [186, 0]
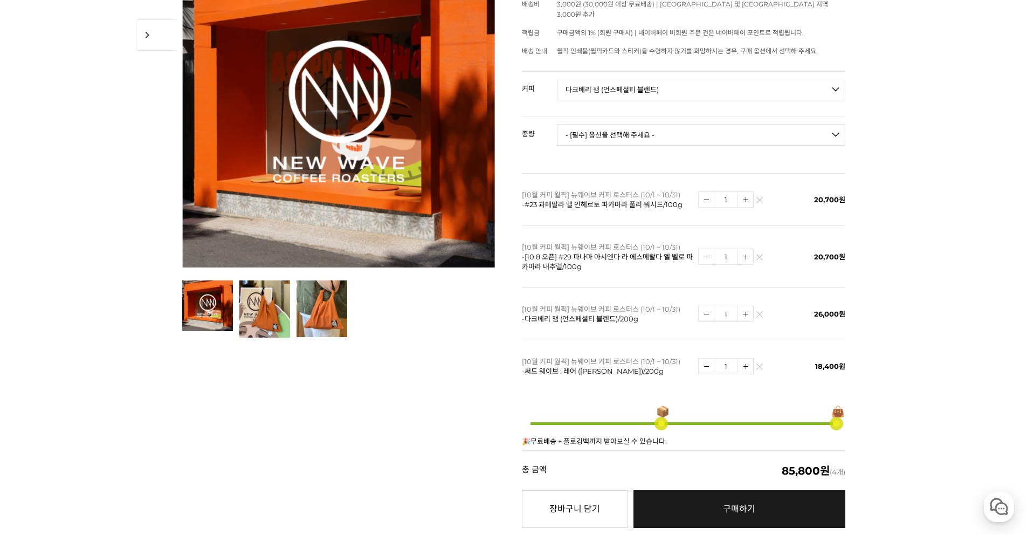
click at [762, 366] on img at bounding box center [760, 369] width 6 height 6
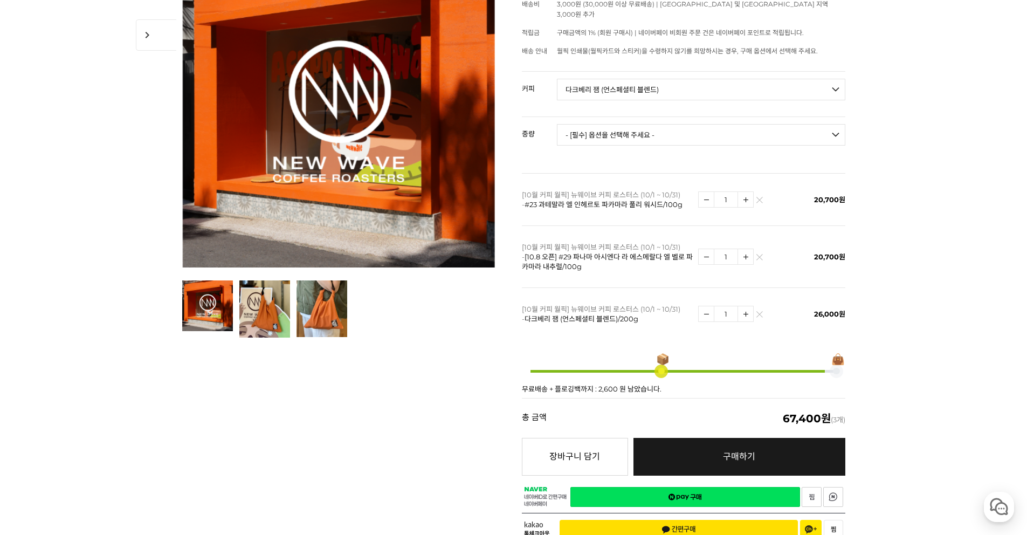
click at [712, 487] on link "네이버페이 구매하기" at bounding box center [686, 497] width 230 height 20
